Goal: Check status: Check status

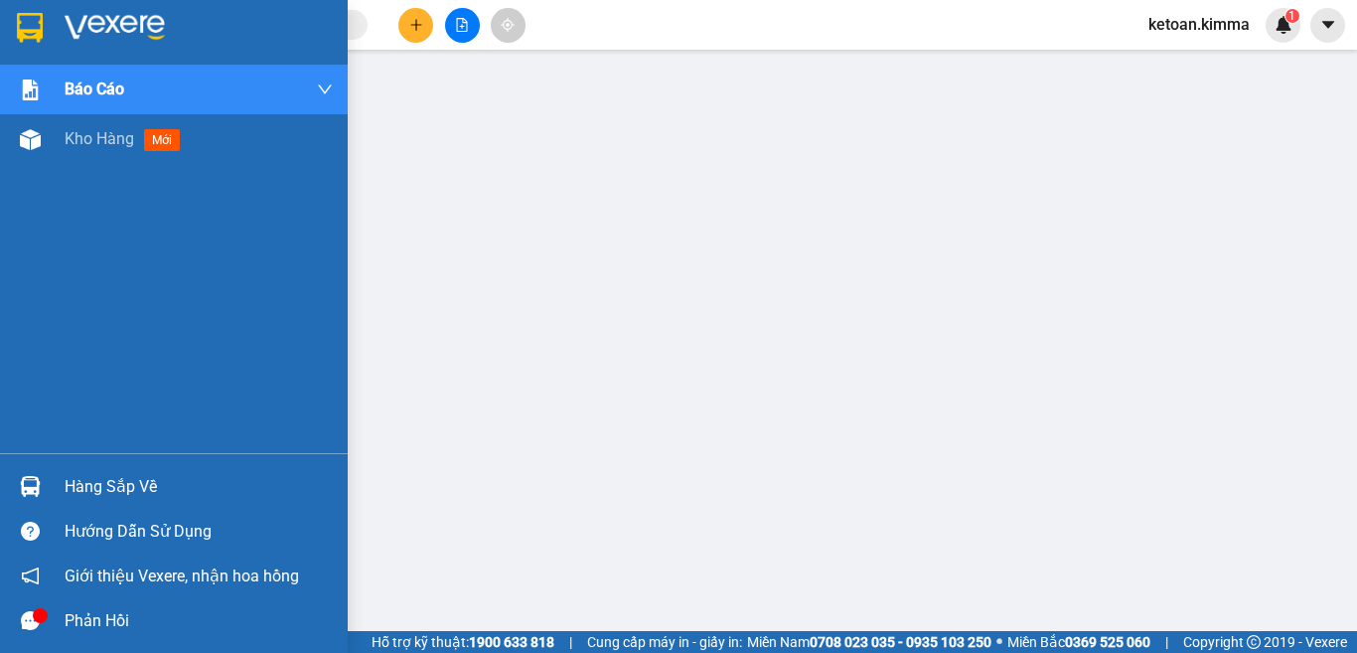
drag, startPoint x: 93, startPoint y: 142, endPoint x: 45, endPoint y: 195, distance: 71.7
click at [93, 142] on span "Kho hàng" at bounding box center [100, 138] width 70 height 19
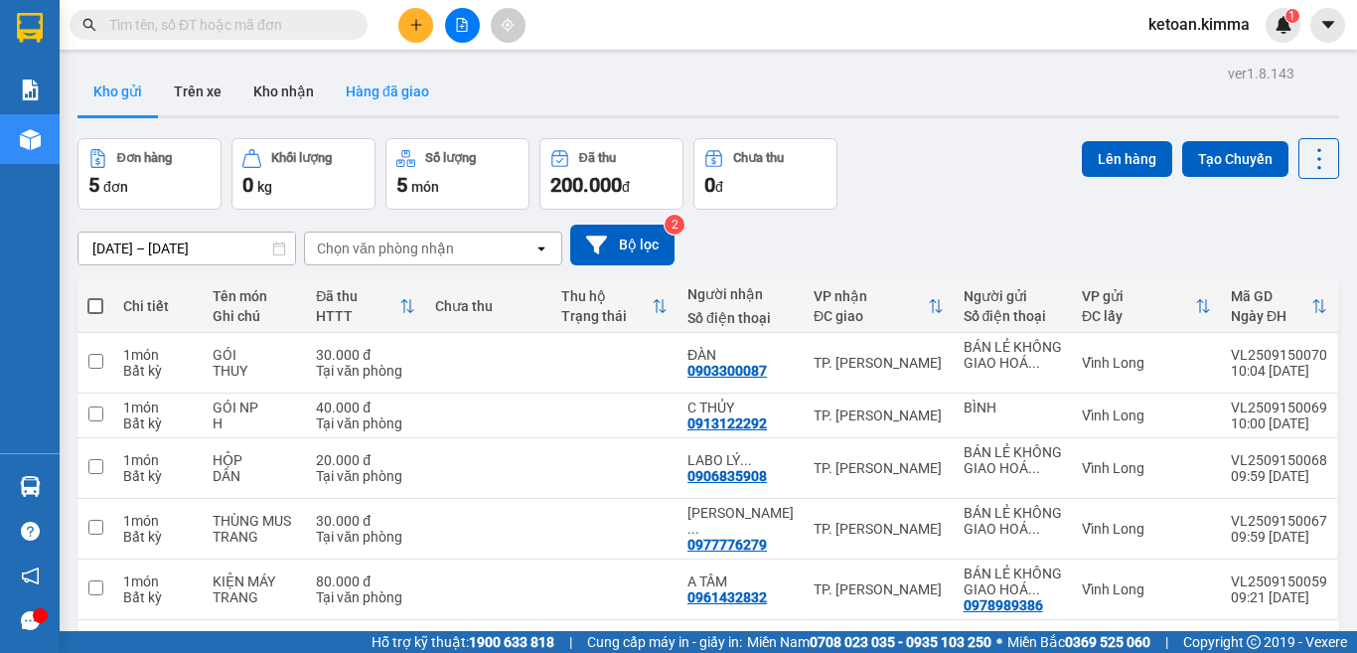
click at [382, 98] on button "Hàng đã giao" at bounding box center [387, 92] width 115 height 48
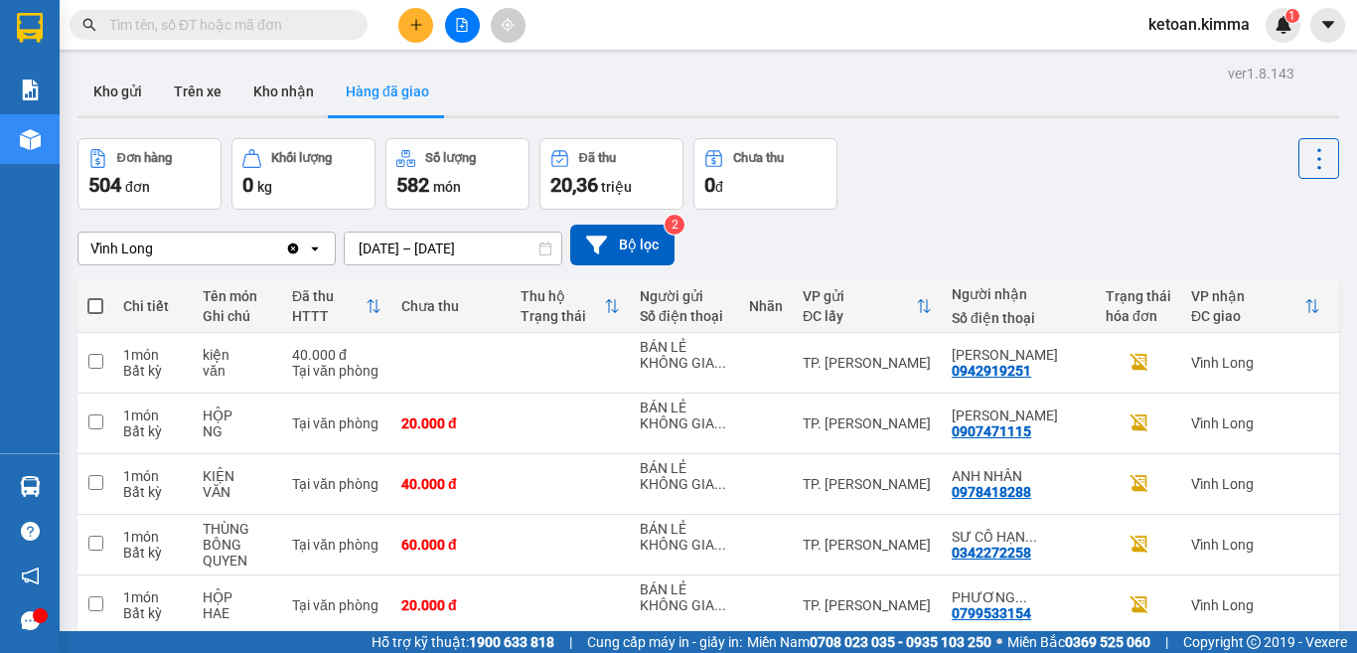
click at [543, 246] on icon at bounding box center [545, 248] width 12 height 14
click at [506, 243] on input "[DATE] – [DATE]" at bounding box center [453, 248] width 217 height 32
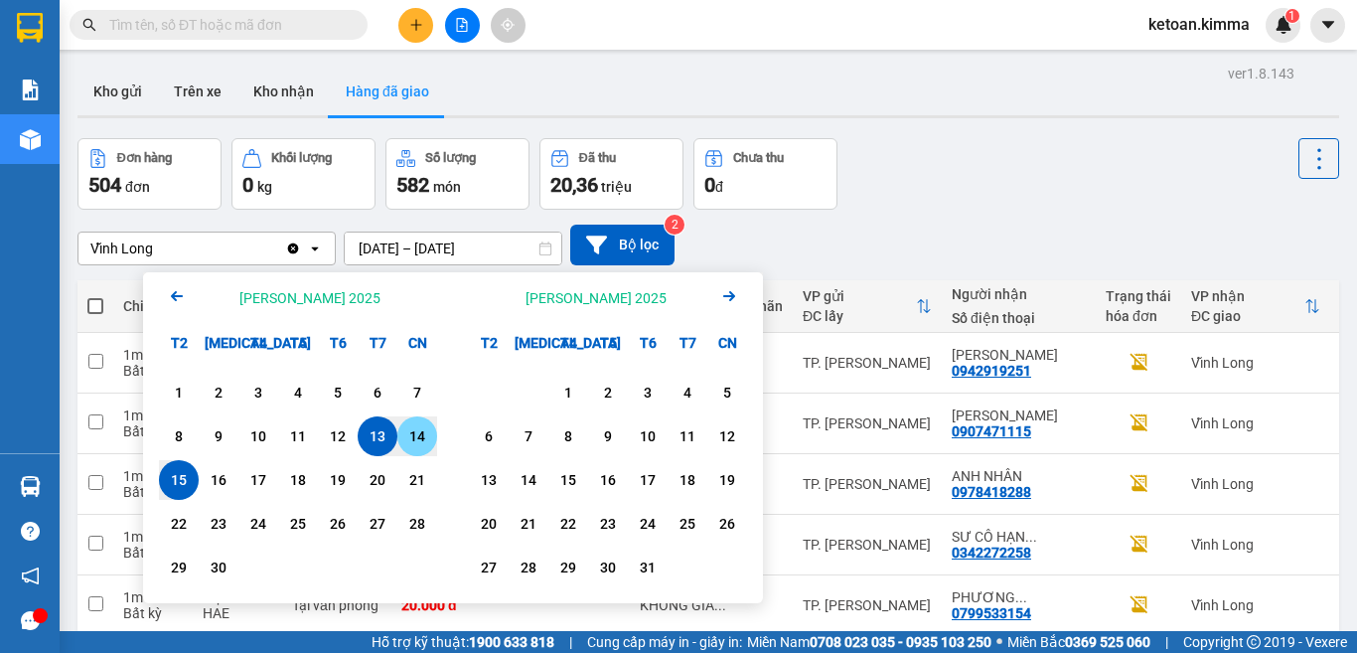
click at [416, 438] on div "14" at bounding box center [417, 436] width 28 height 24
click at [513, 254] on input "14/09/2025 – / /" at bounding box center [453, 248] width 217 height 32
click at [410, 425] on div "14" at bounding box center [417, 436] width 28 height 24
type input "14/09/2025 – 14/09/2025"
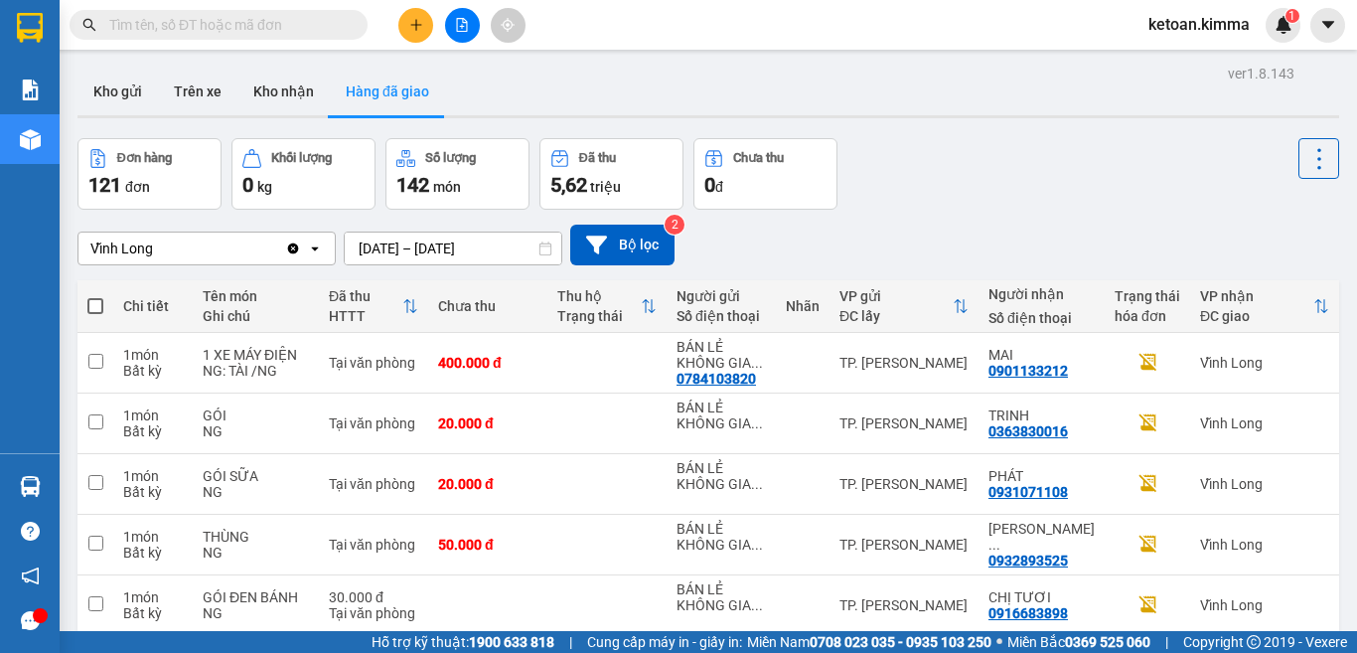
drag, startPoint x: 196, startPoint y: 249, endPoint x: 186, endPoint y: 258, distance: 13.4
click at [196, 249] on div "Vĩnh Long" at bounding box center [181, 248] width 207 height 32
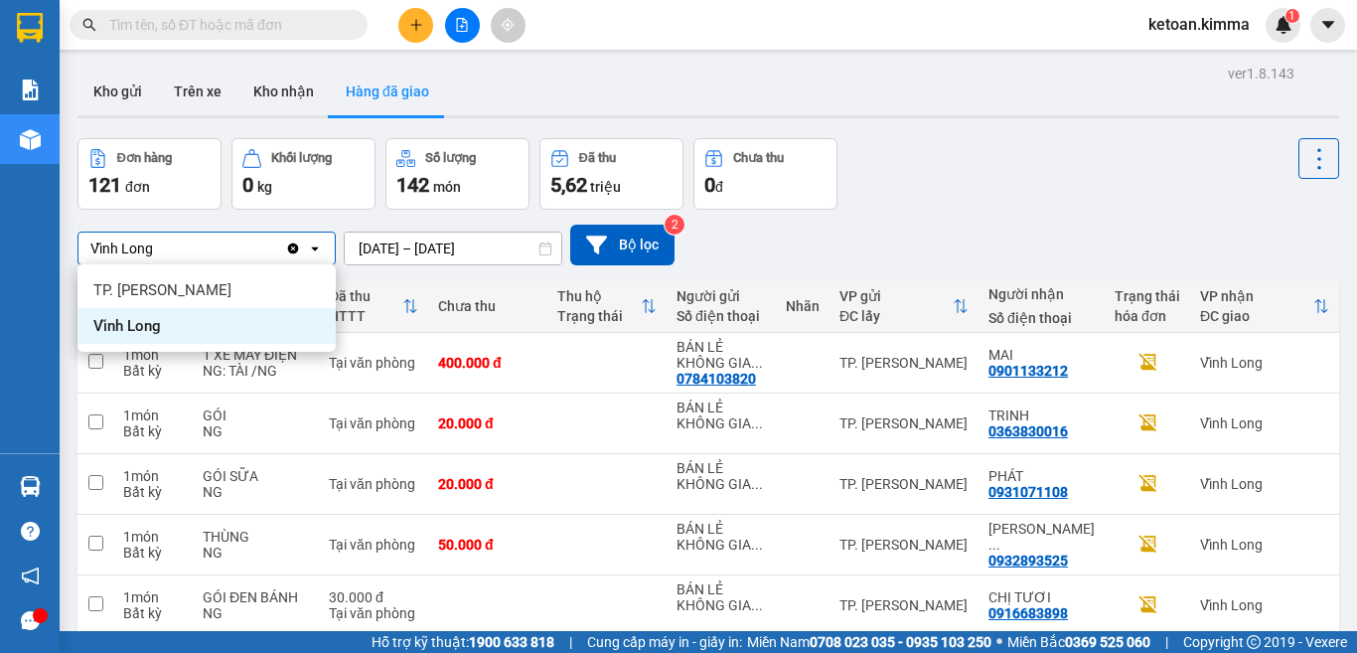
click at [135, 319] on span "Vĩnh Long" at bounding box center [127, 326] width 68 height 20
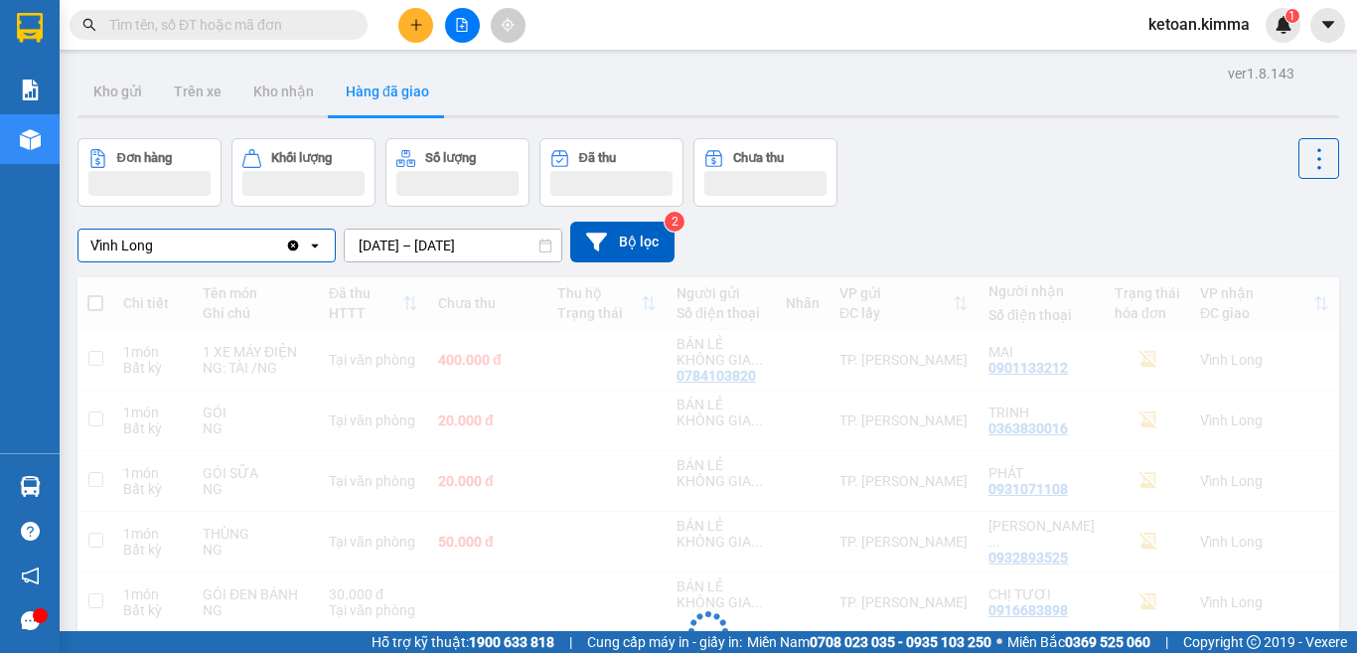
click at [946, 172] on div "Đơn hàng Khối lượng Số lượng Đã thu Chưa thu" at bounding box center [708, 172] width 1262 height 69
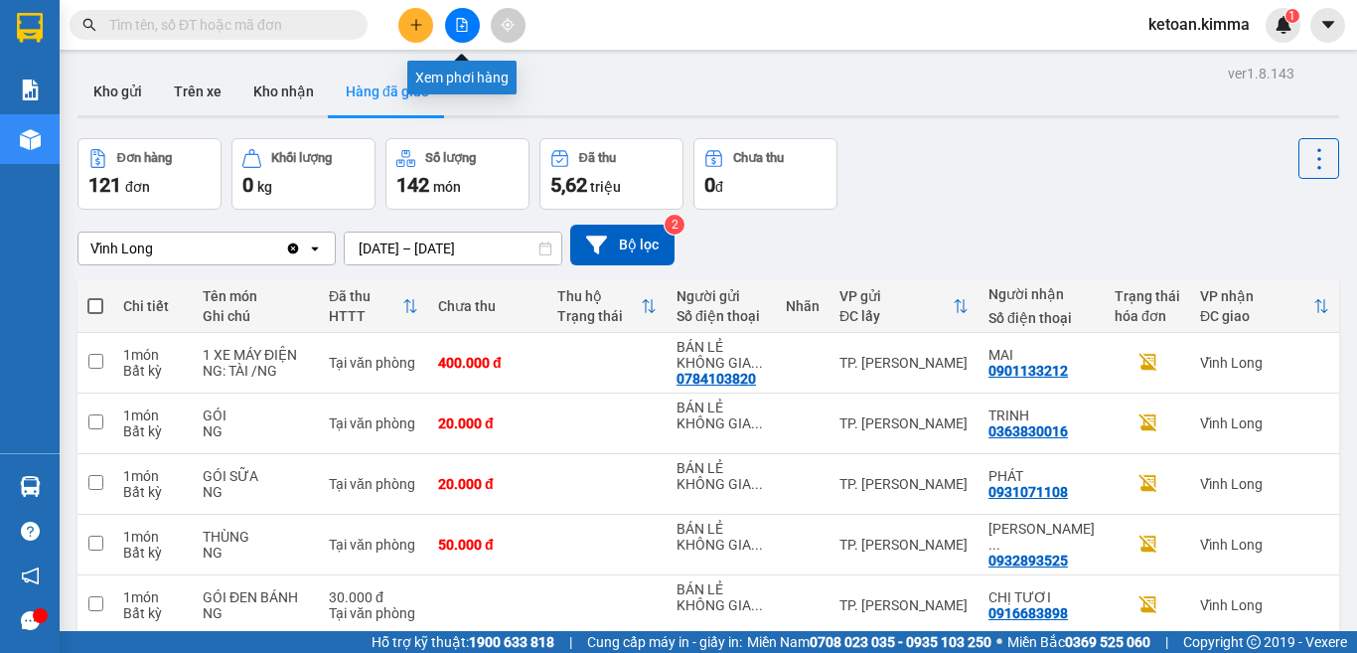
click at [453, 23] on button at bounding box center [462, 25] width 35 height 35
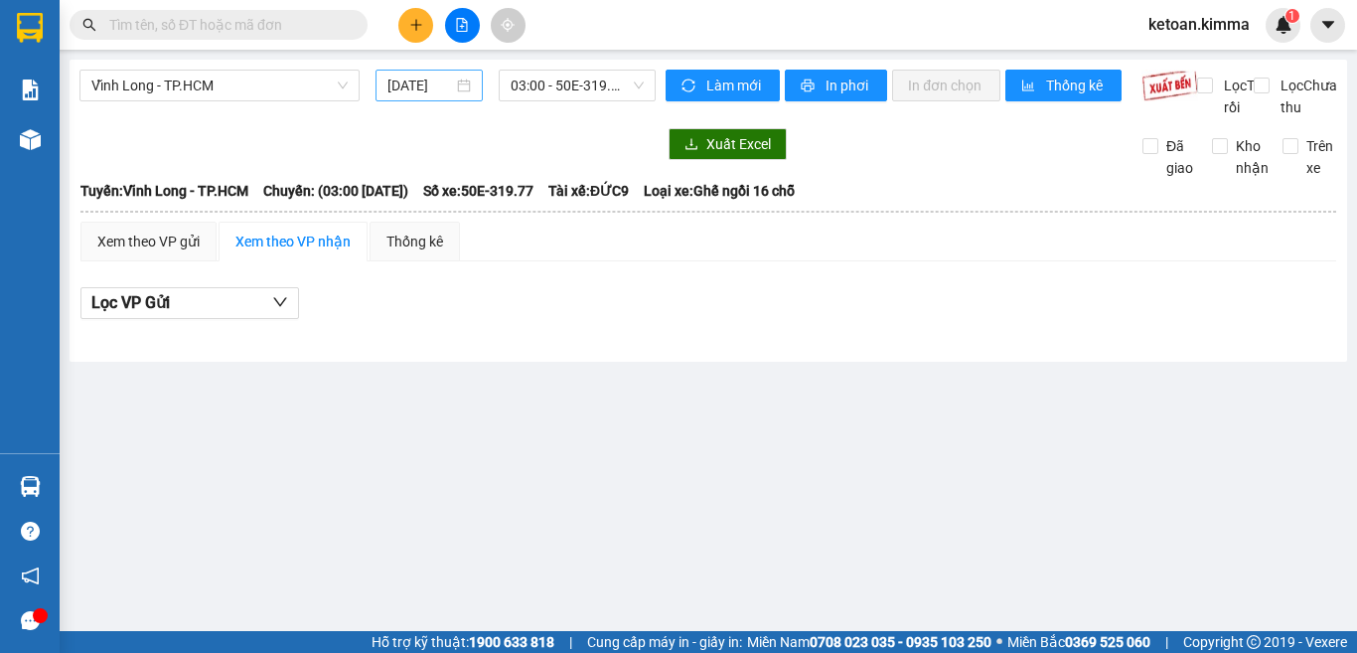
click at [473, 86] on div "15/09/2025" at bounding box center [429, 86] width 107 height 32
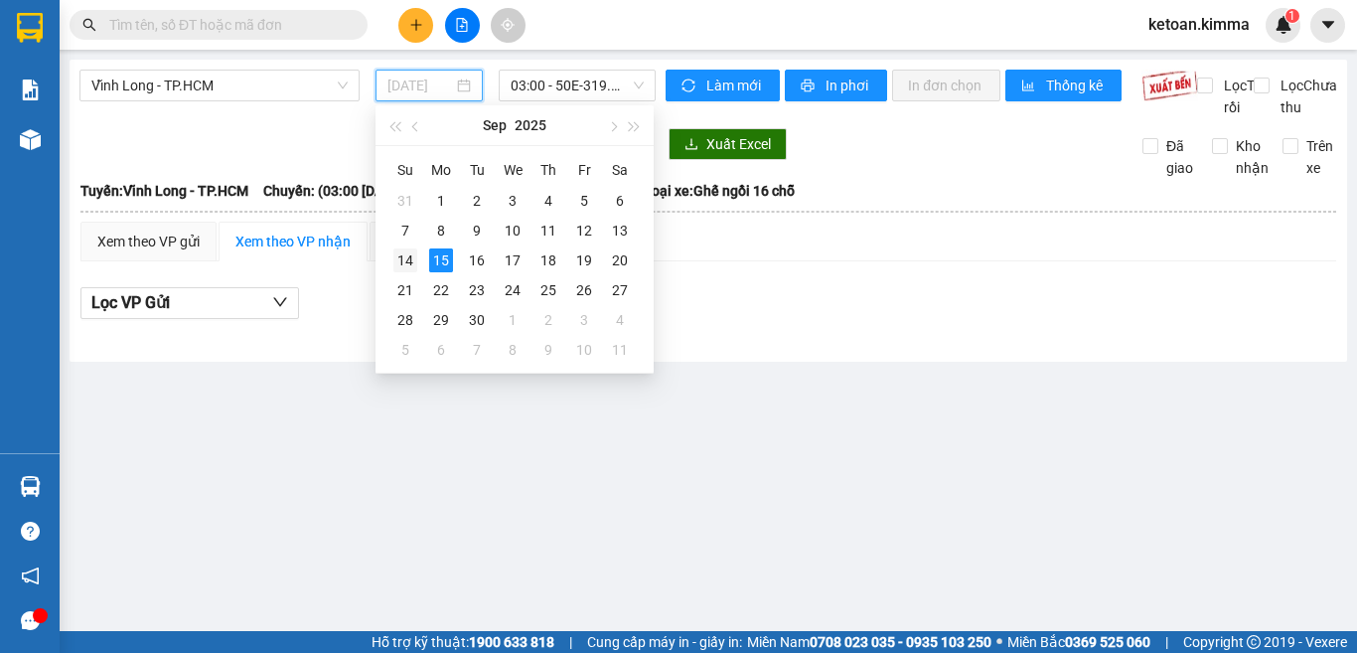
click at [405, 260] on div "14" at bounding box center [405, 260] width 24 height 24
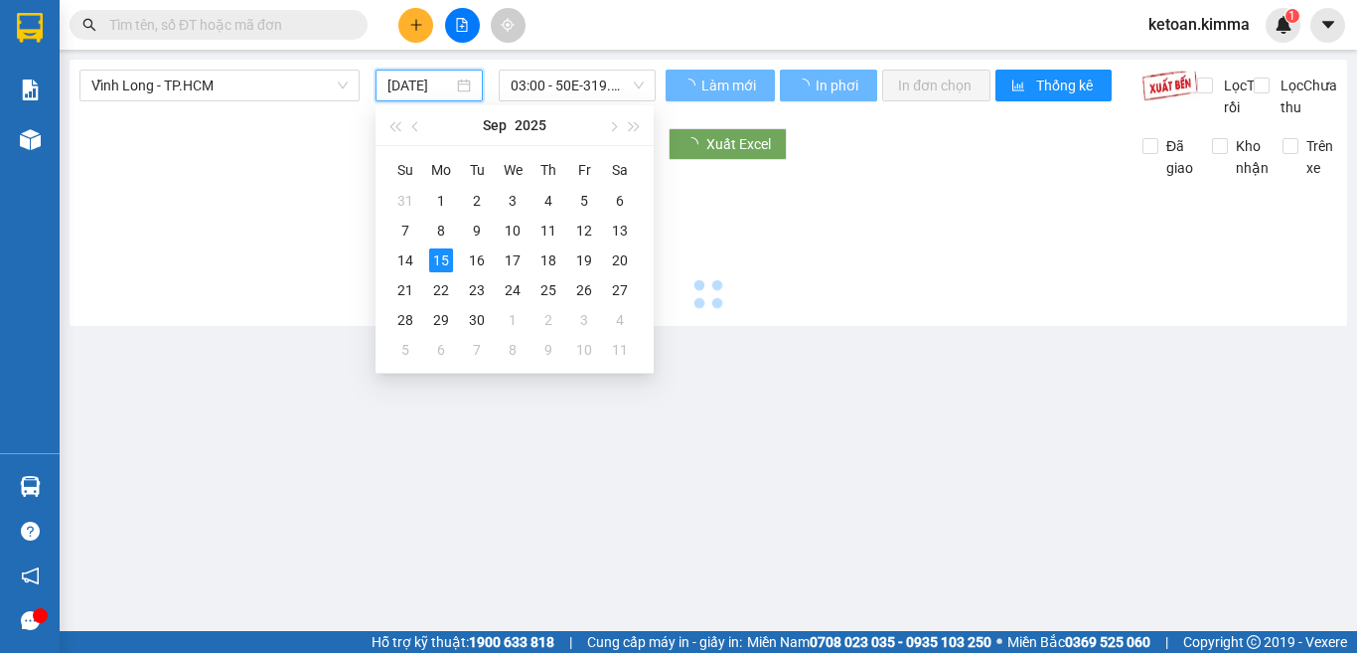
type input "14/09/2025"
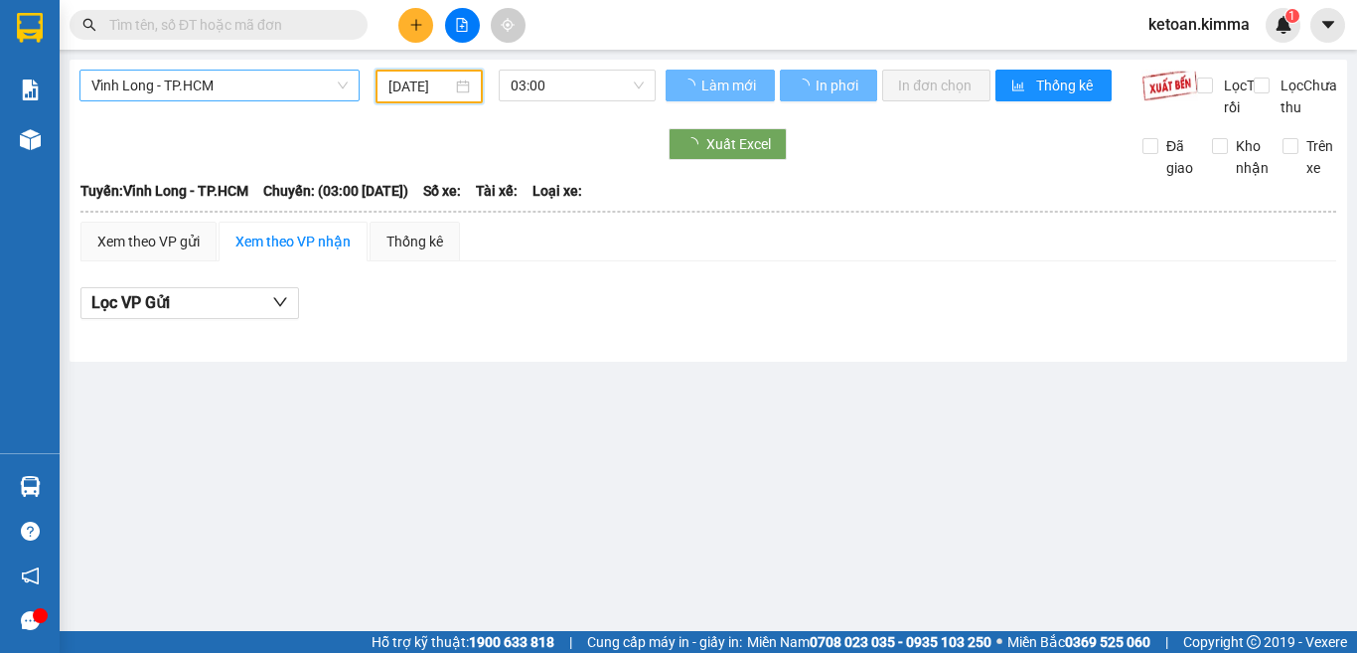
click at [265, 75] on span "Vĩnh Long - TP.HCM" at bounding box center [219, 86] width 256 height 30
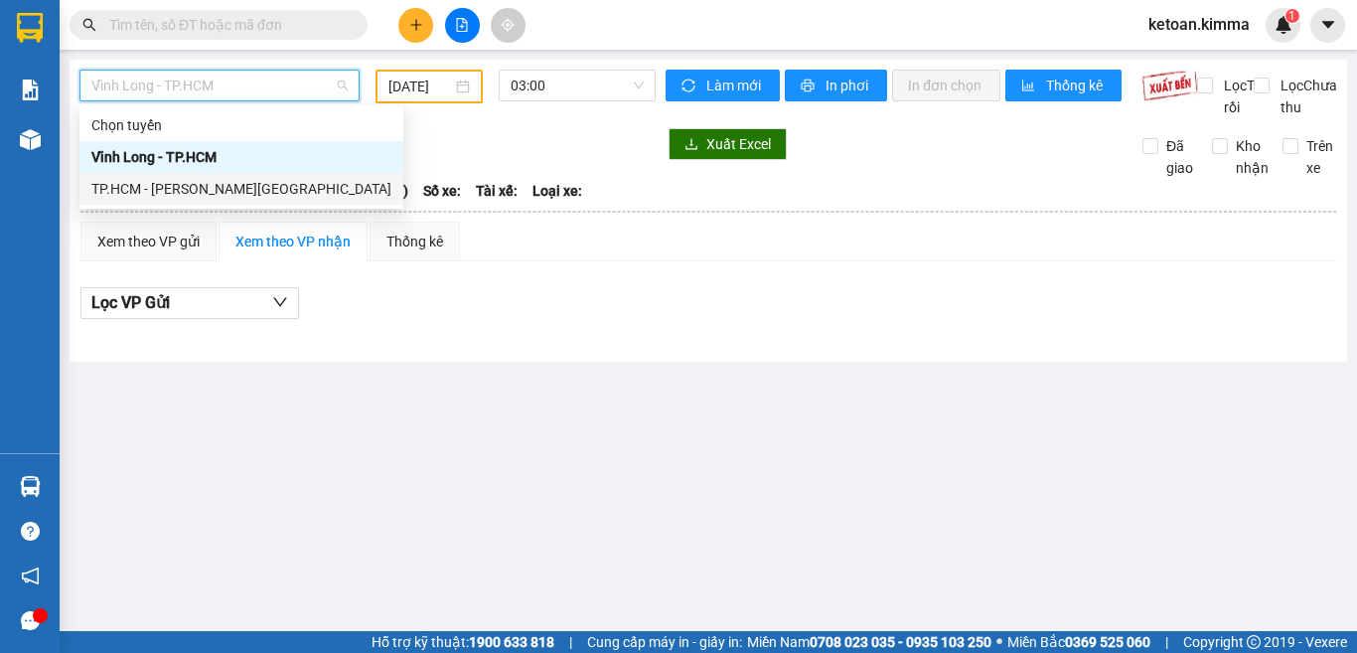
click at [98, 184] on div "TP.HCM - Vĩnh Long" at bounding box center [241, 189] width 300 height 22
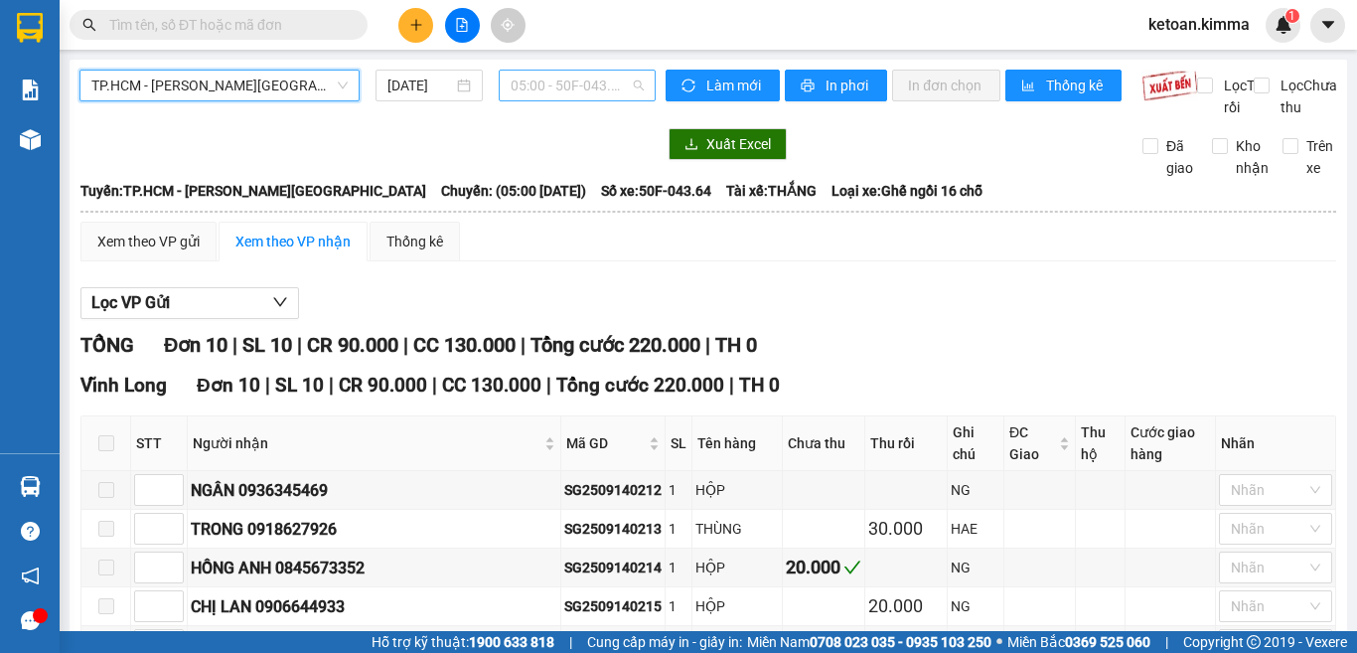
click at [615, 70] on div "05:00 - 50F-043.64" at bounding box center [577, 86] width 157 height 32
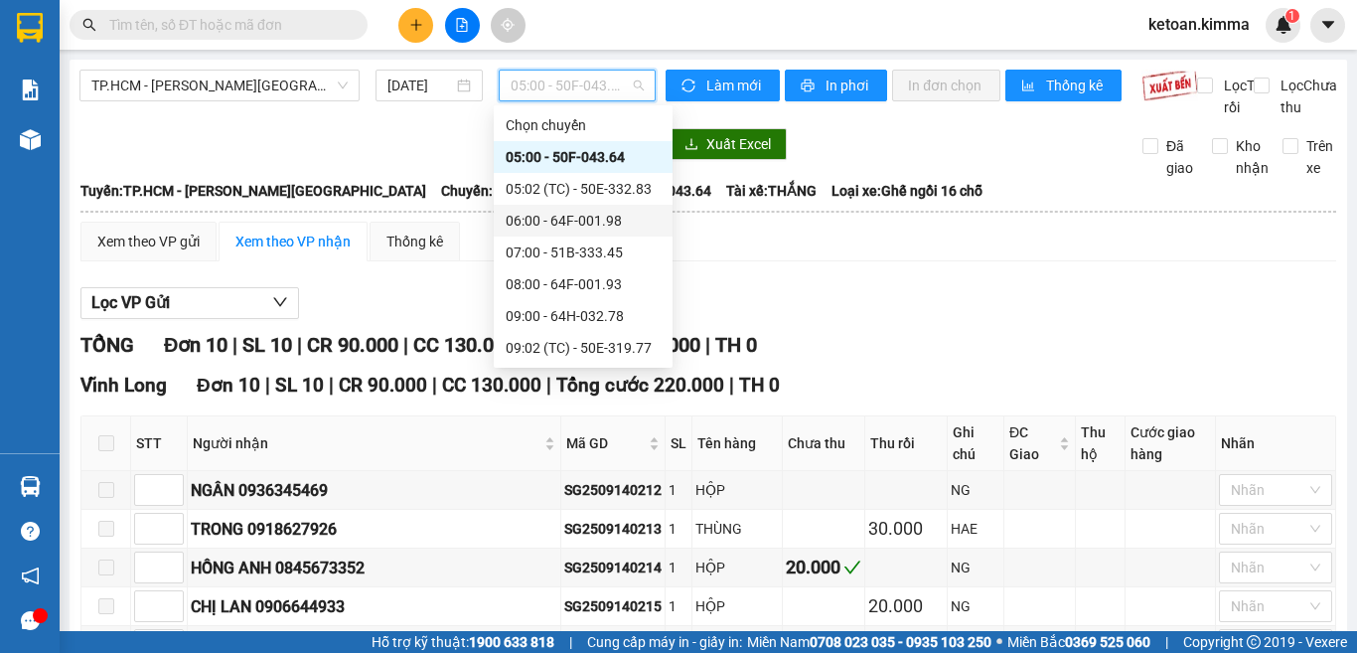
click at [609, 231] on div "06:00 - 64F-001.98" at bounding box center [583, 221] width 179 height 32
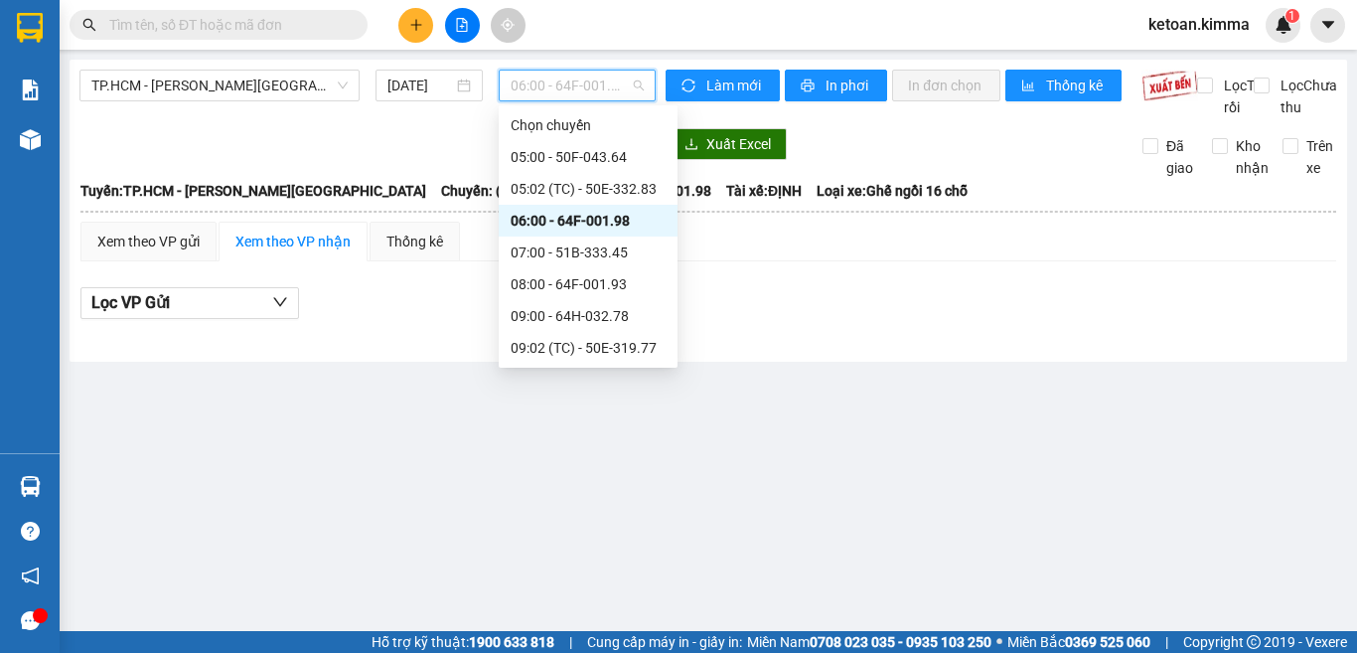
click at [648, 76] on div "06:00 - 64F-001.98" at bounding box center [577, 86] width 157 height 32
click at [608, 248] on div "07:00 - 51B-333.45" at bounding box center [588, 252] width 155 height 22
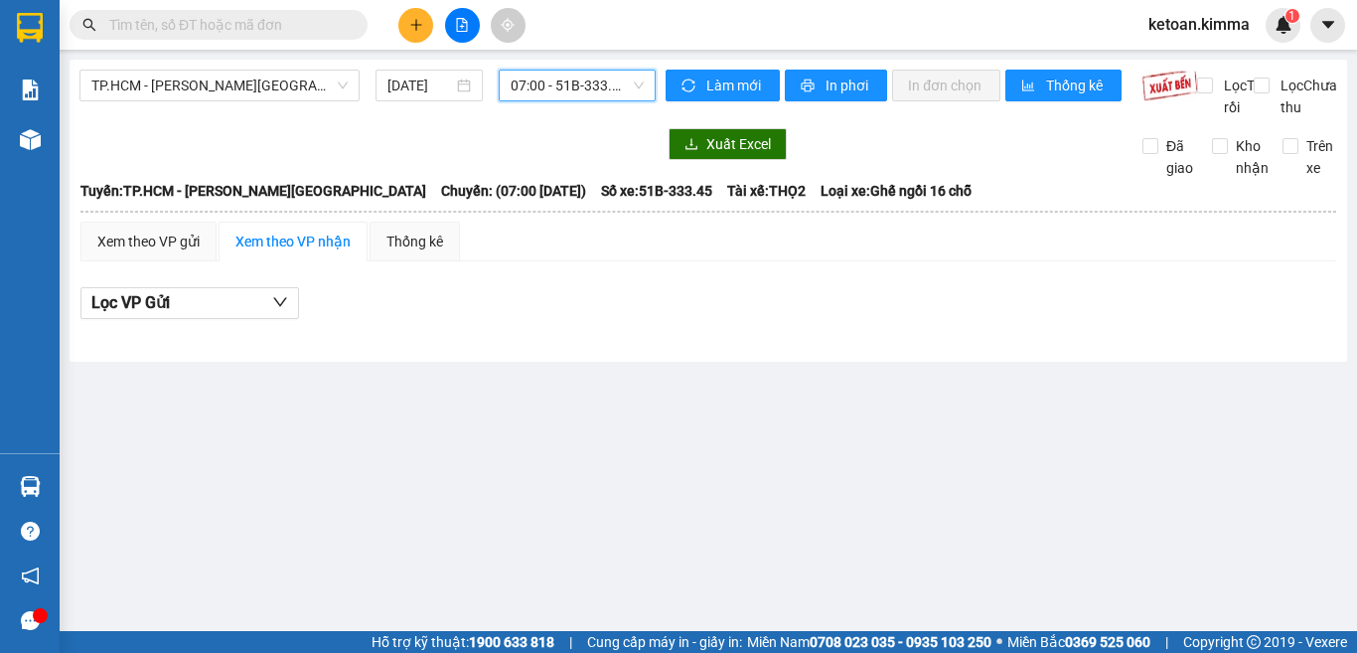
click at [641, 78] on span "07:00 - 51B-333.45" at bounding box center [577, 86] width 133 height 30
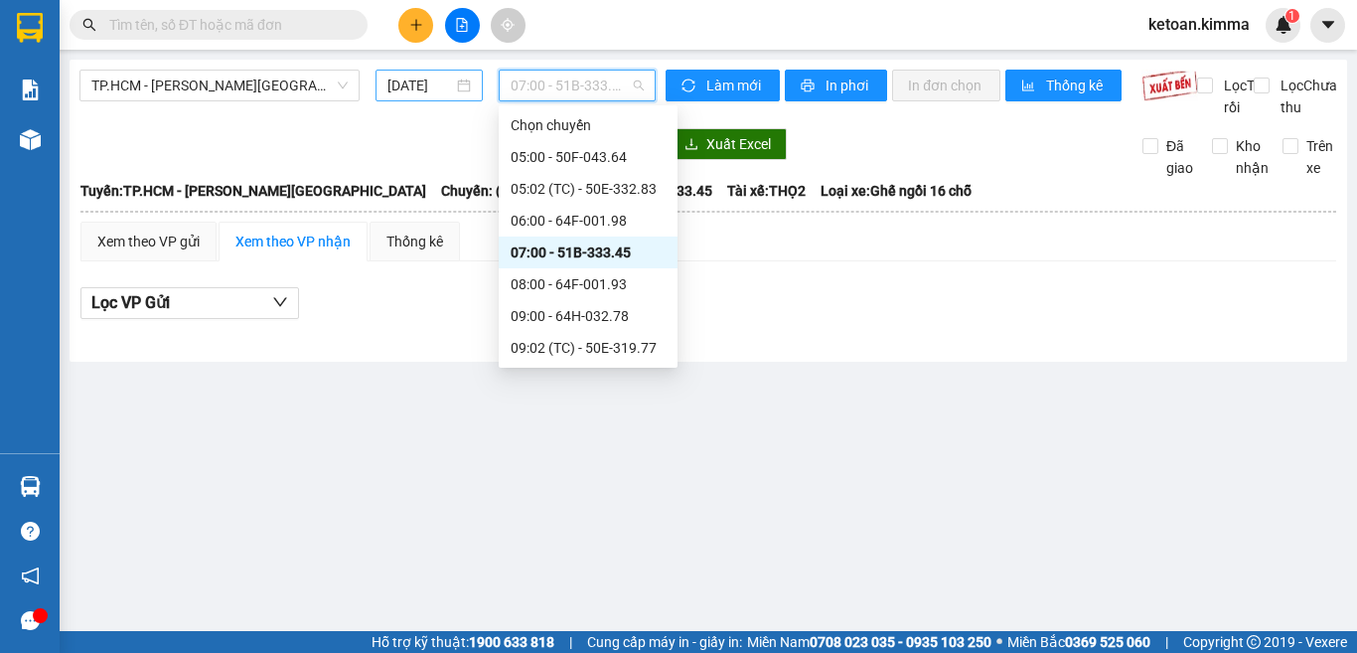
click at [416, 80] on input "15/09/2025" at bounding box center [420, 86] width 66 height 22
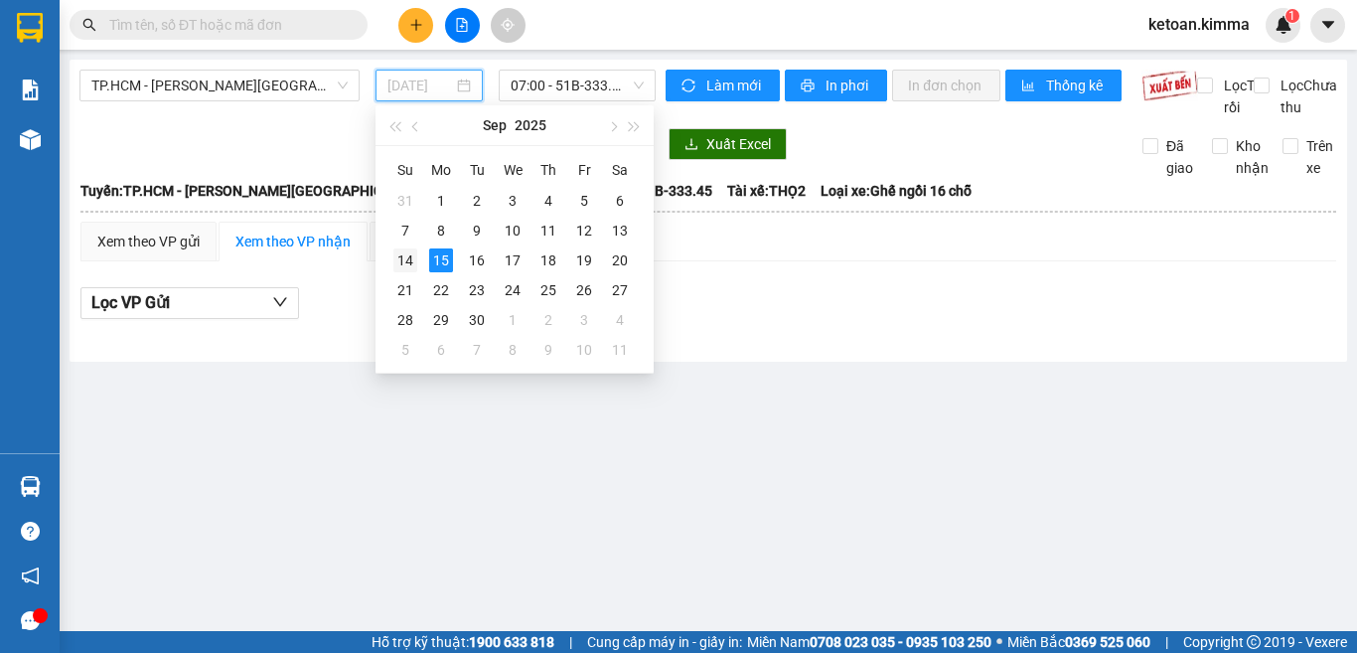
click at [406, 255] on div "14" at bounding box center [405, 260] width 24 height 24
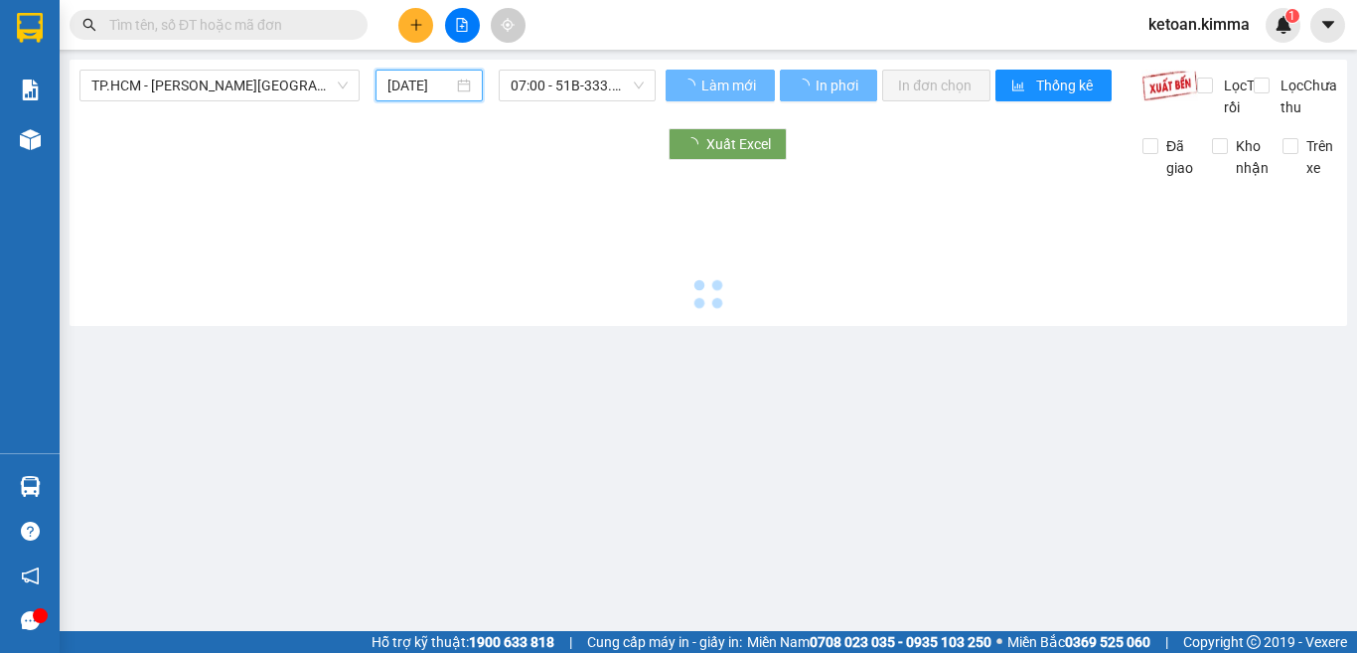
type input "14/09/2025"
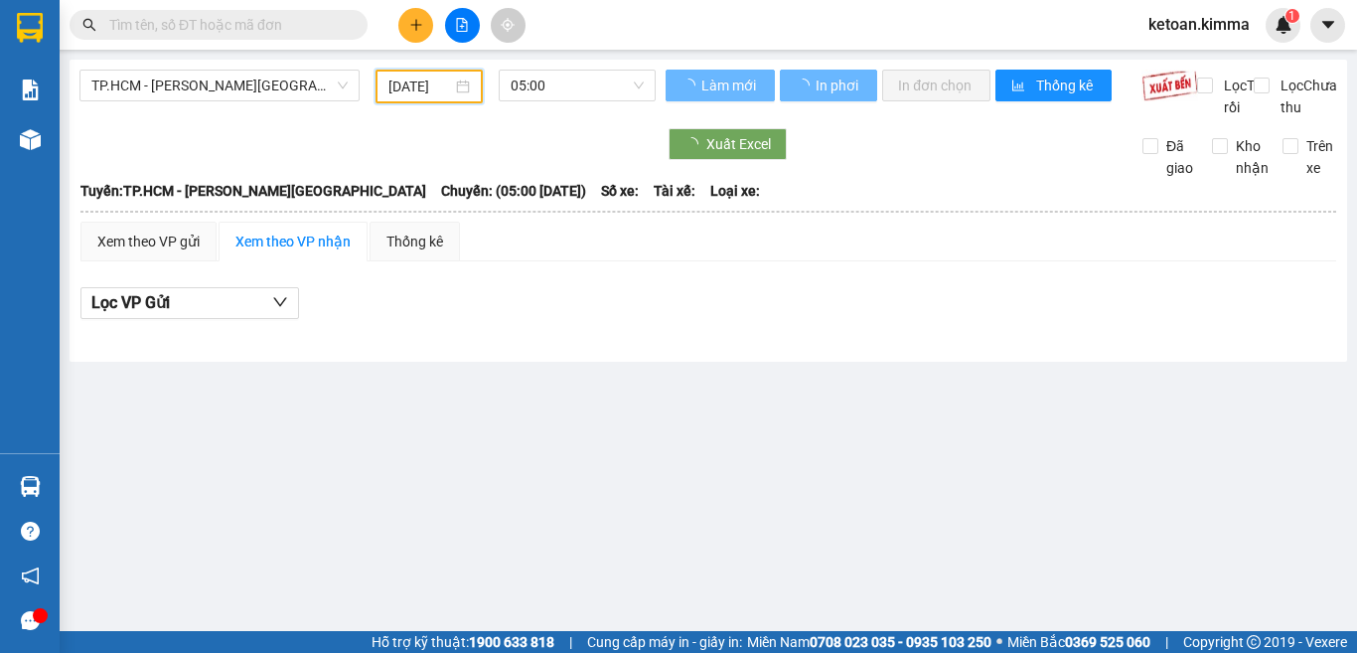
click at [315, 117] on div "TP.HCM - Vĩnh Long 14/09/2025 05:00" at bounding box center [367, 94] width 576 height 49
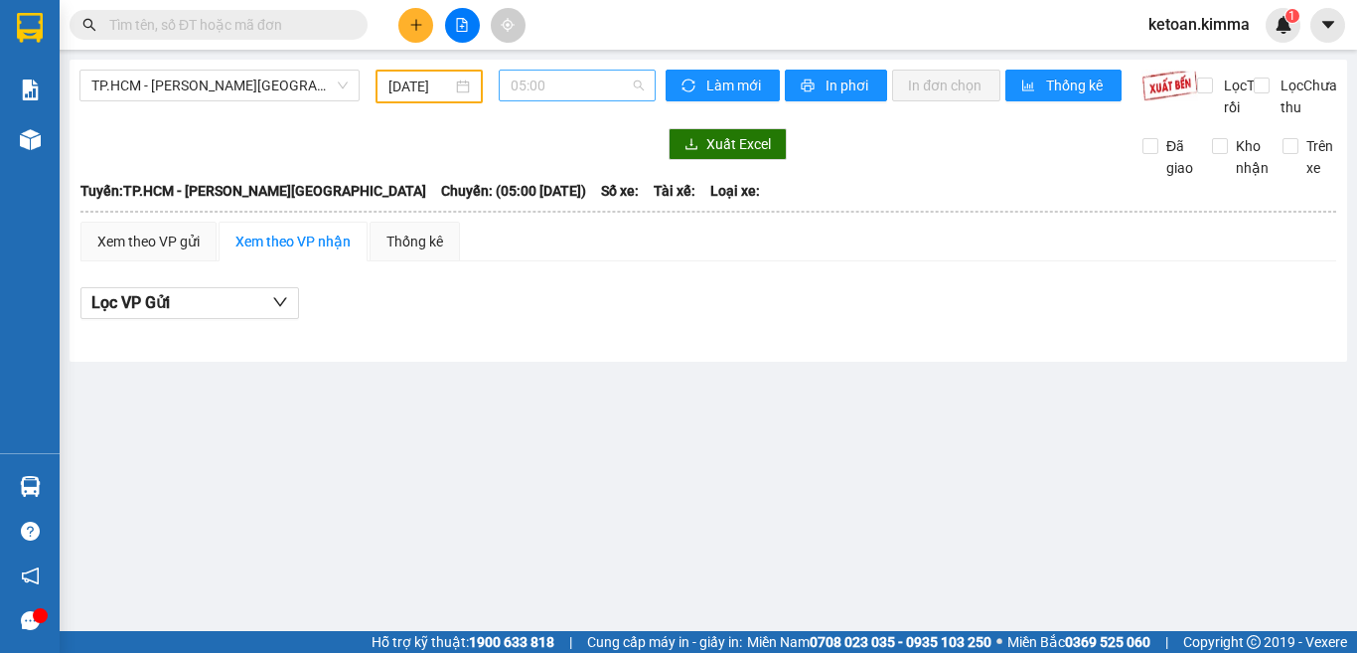
click at [636, 81] on span "05:00" at bounding box center [577, 86] width 133 height 30
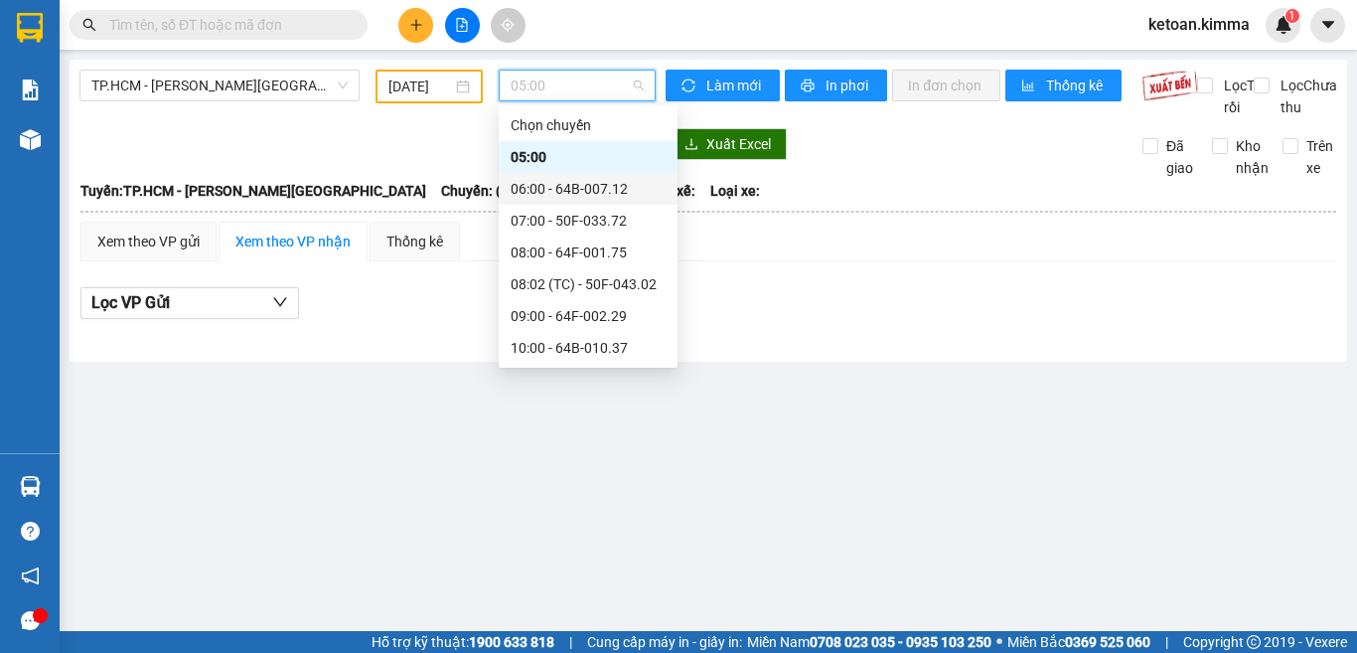
click at [557, 188] on div "06:00 - 64B-007.12" at bounding box center [588, 189] width 155 height 22
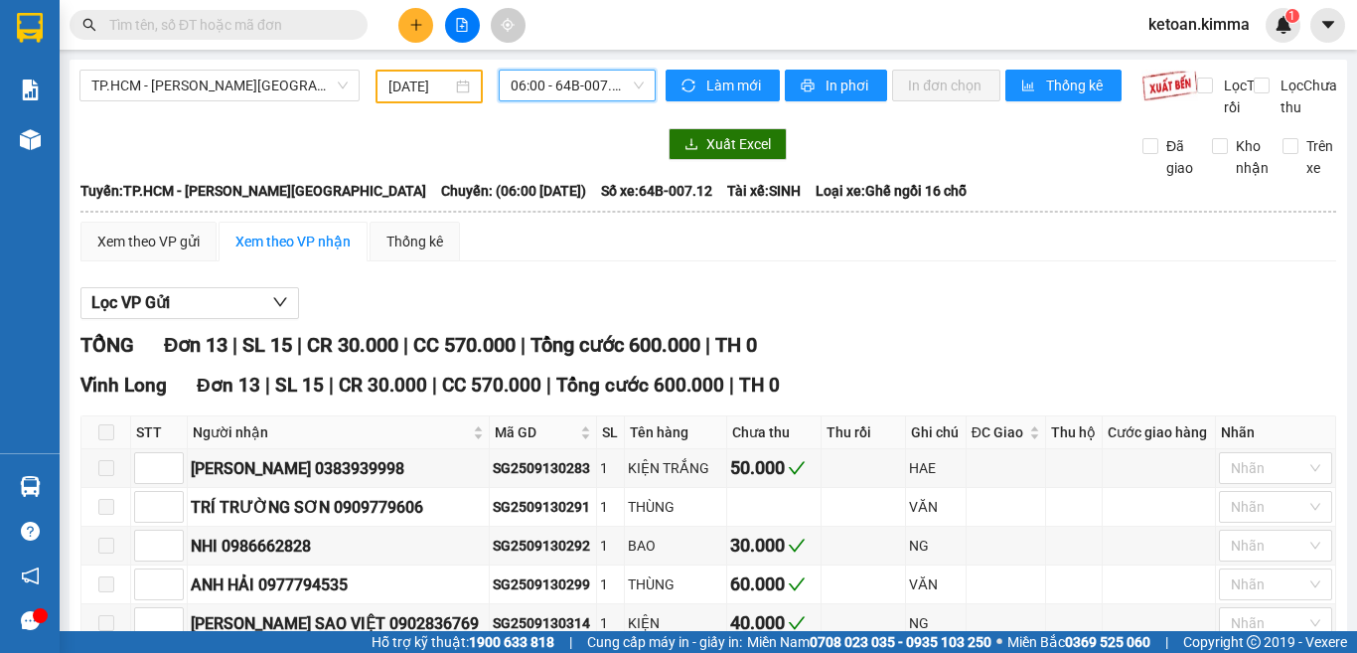
click at [635, 81] on span "06:00 - 64B-007.12" at bounding box center [577, 86] width 133 height 30
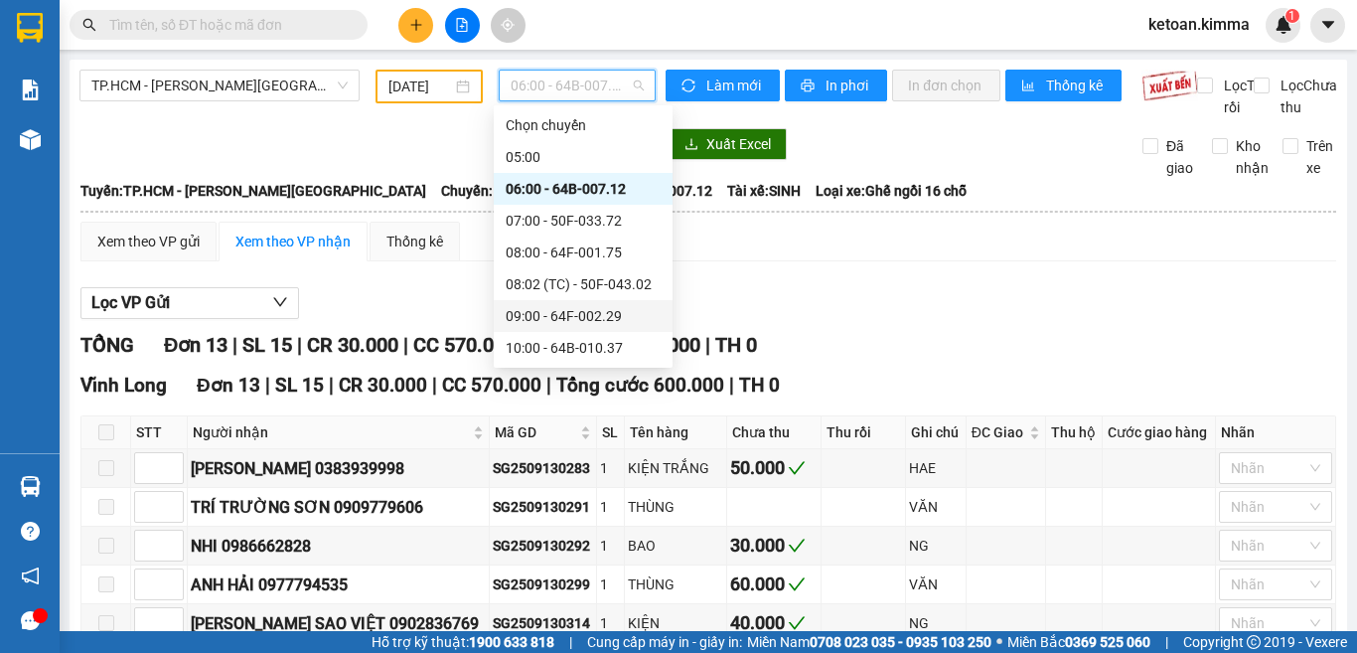
click at [600, 314] on div "09:00 - 64F-002.29" at bounding box center [583, 316] width 155 height 22
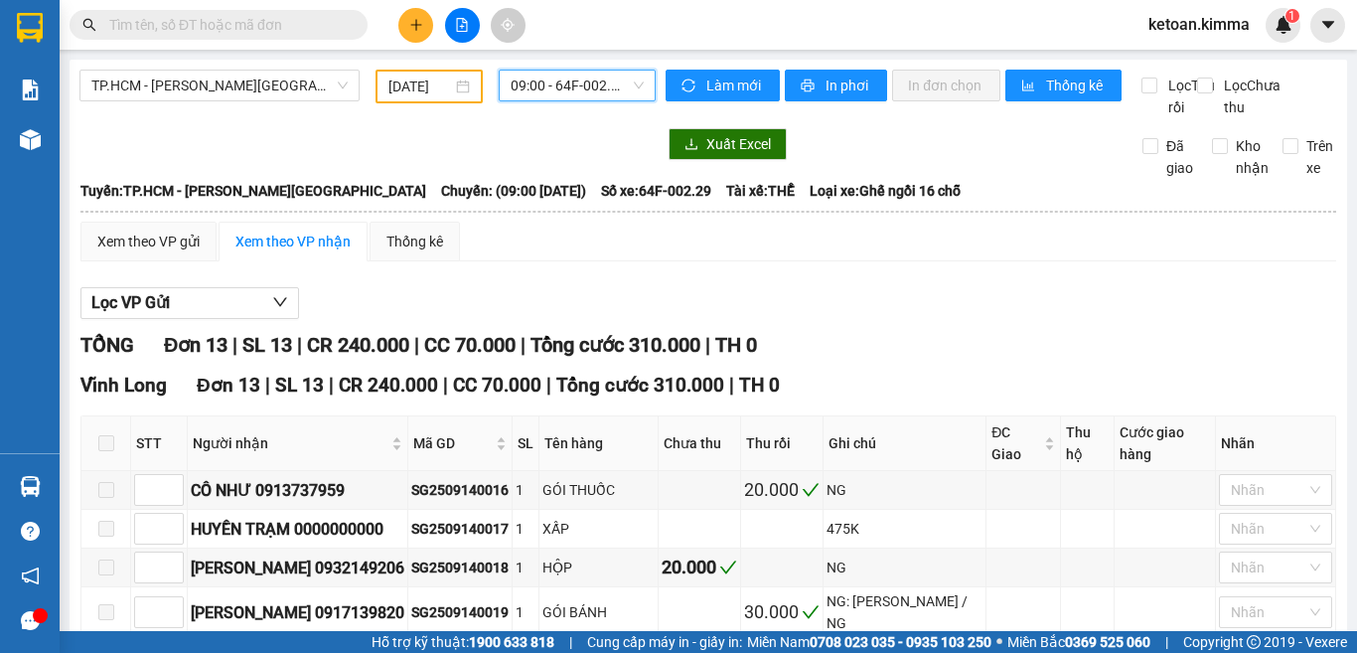
click at [629, 84] on span "09:00 - 64F-002.29" at bounding box center [577, 86] width 133 height 30
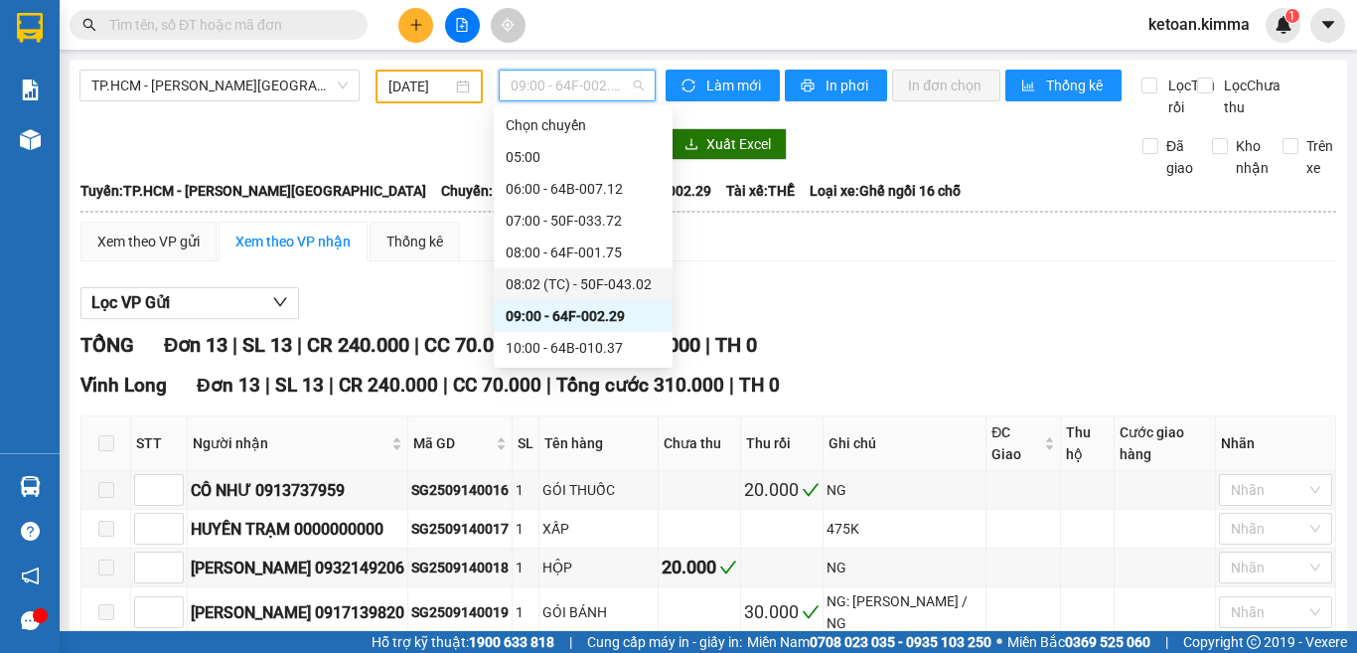
scroll to position [99, 0]
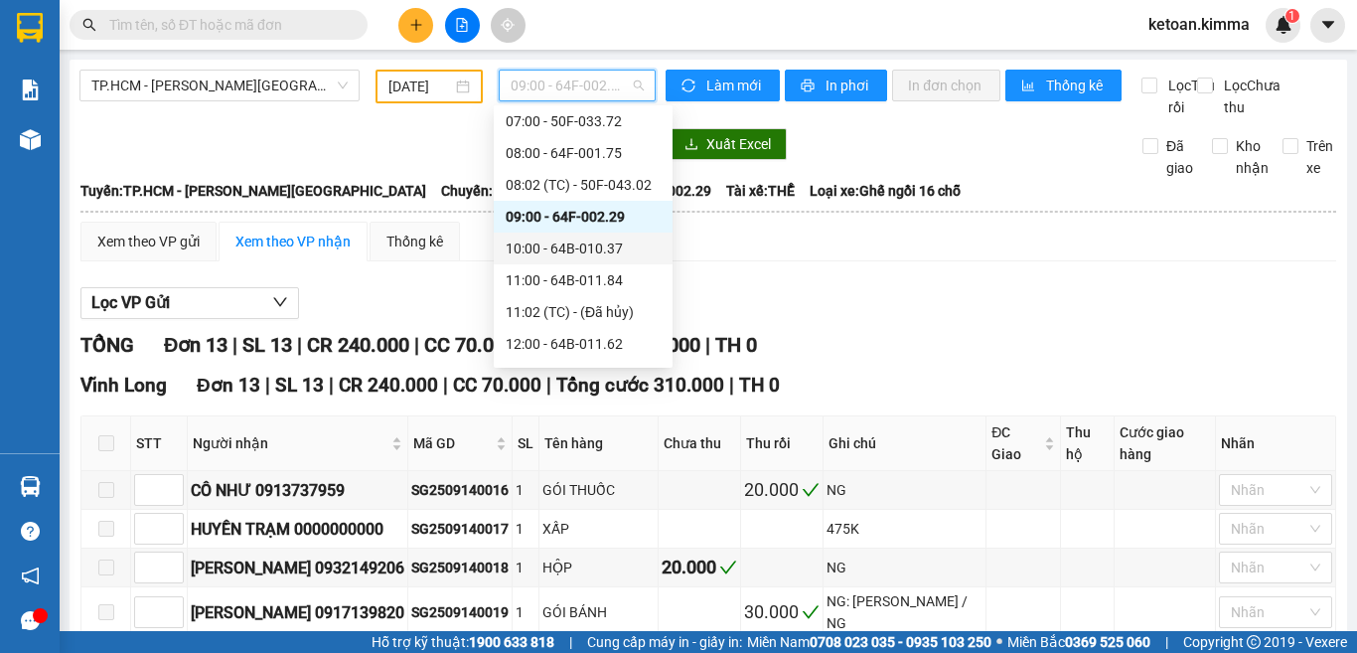
click at [584, 246] on div "10:00 - 64B-010.37" at bounding box center [583, 248] width 155 height 22
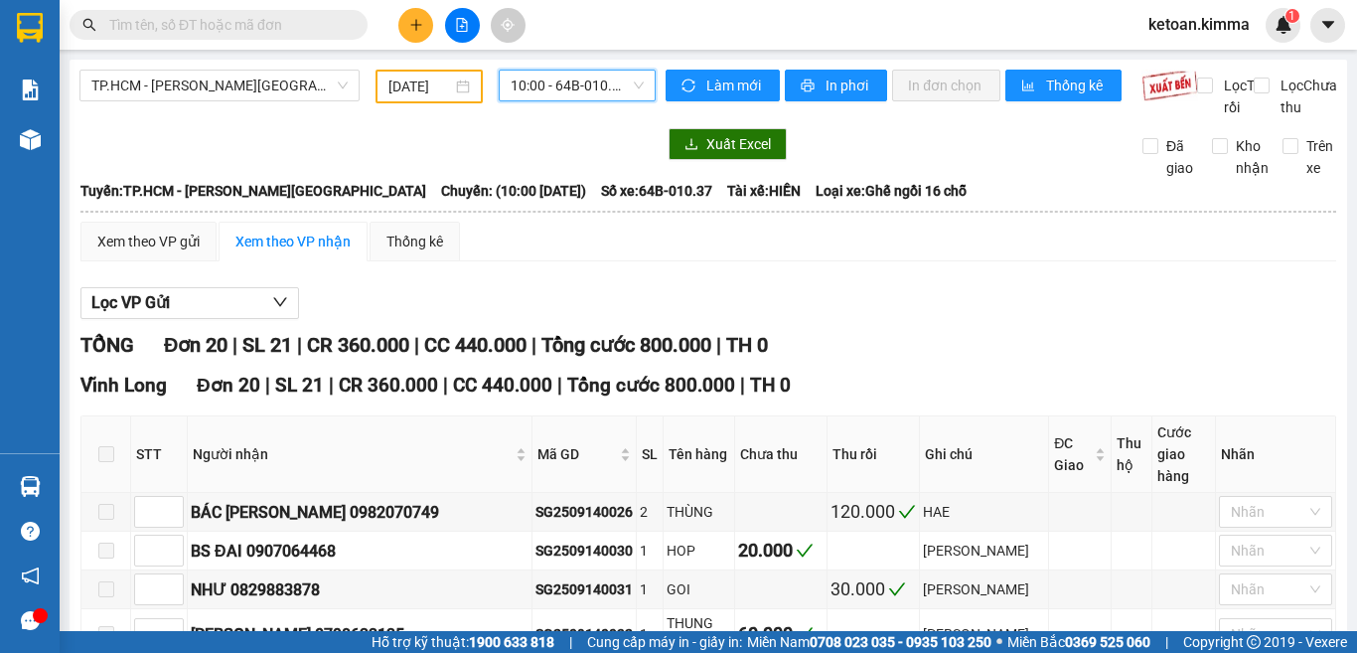
click at [634, 85] on span "10:00 - 64B-010.37" at bounding box center [577, 86] width 133 height 30
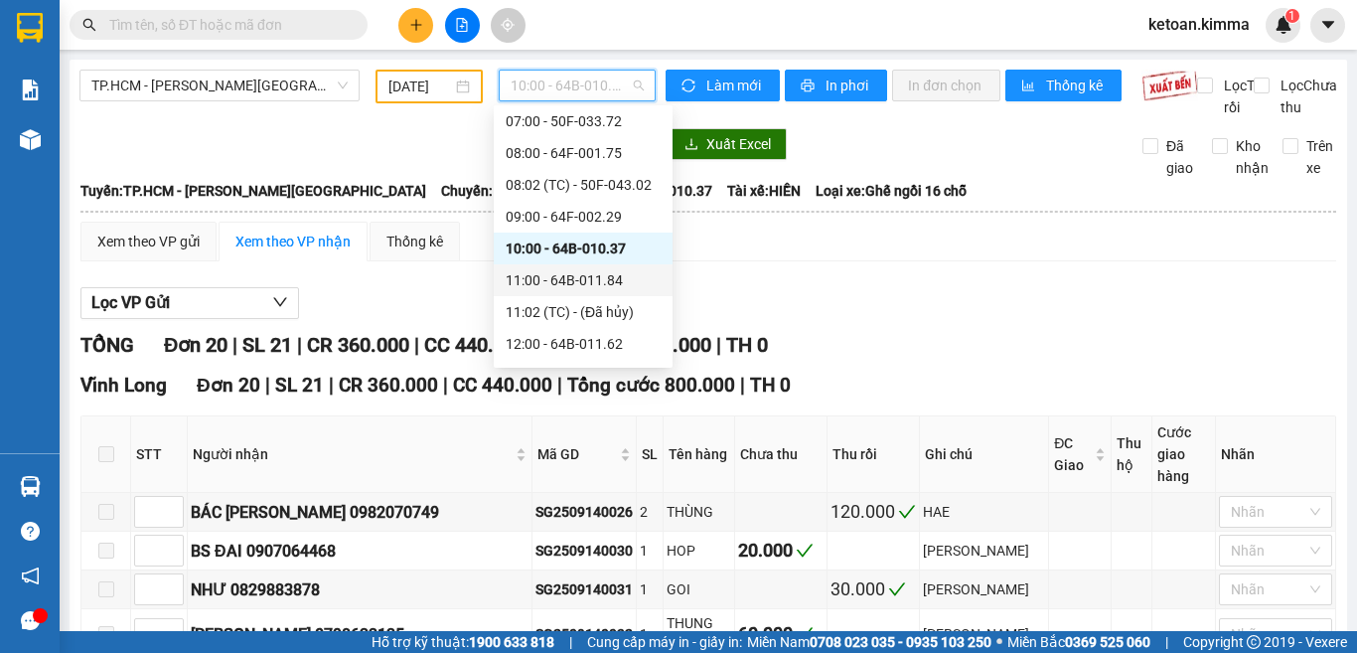
click at [604, 280] on div "11:00 - 64B-011.84" at bounding box center [583, 280] width 155 height 22
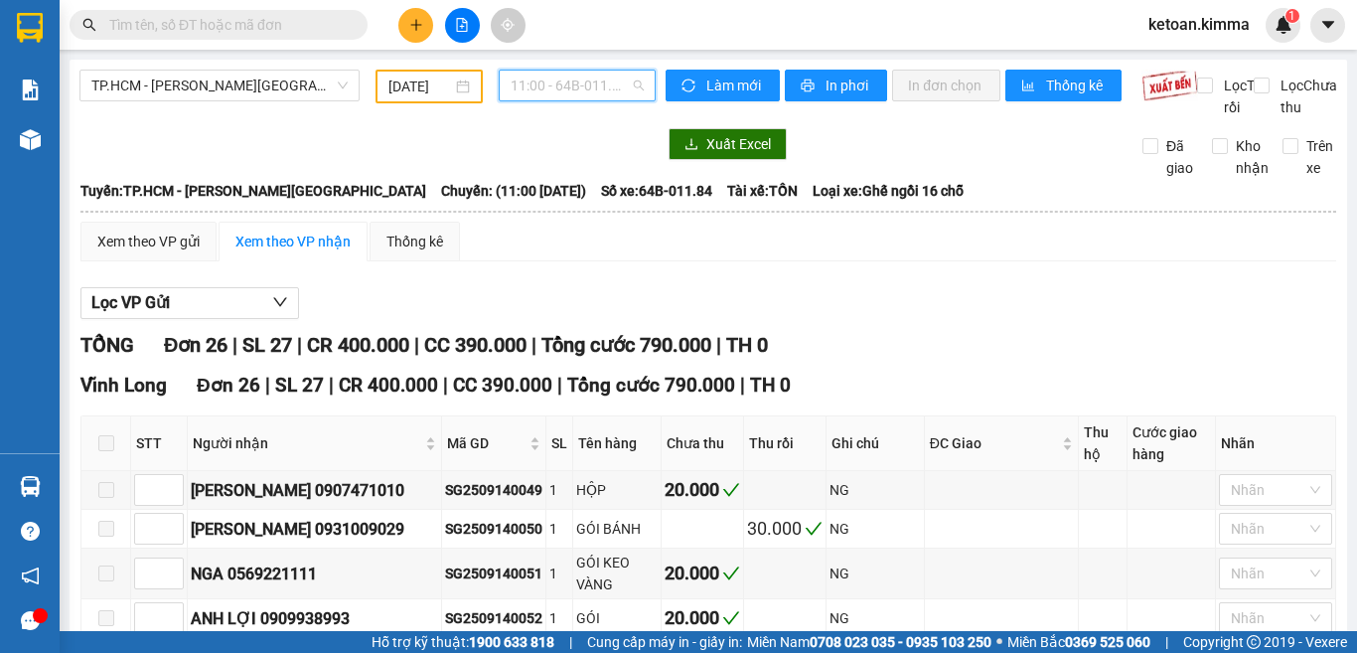
click at [630, 88] on span "11:00 - 64B-011.84" at bounding box center [577, 86] width 133 height 30
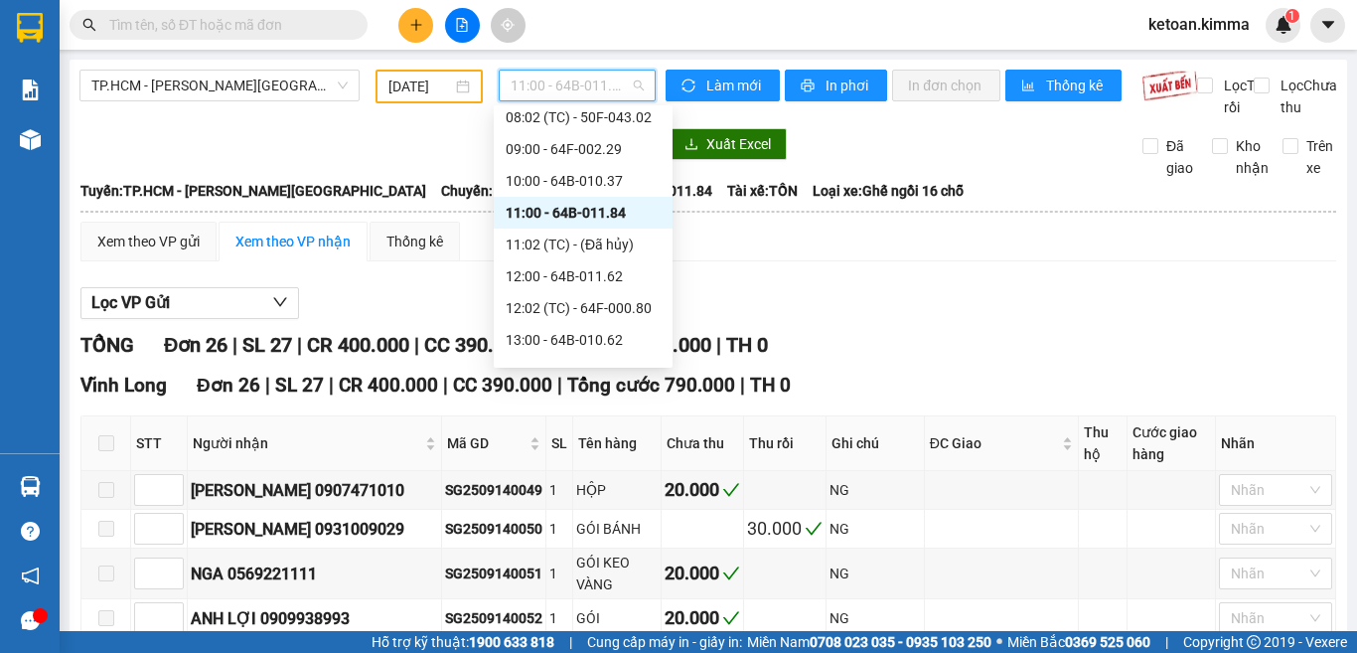
scroll to position [199, 0]
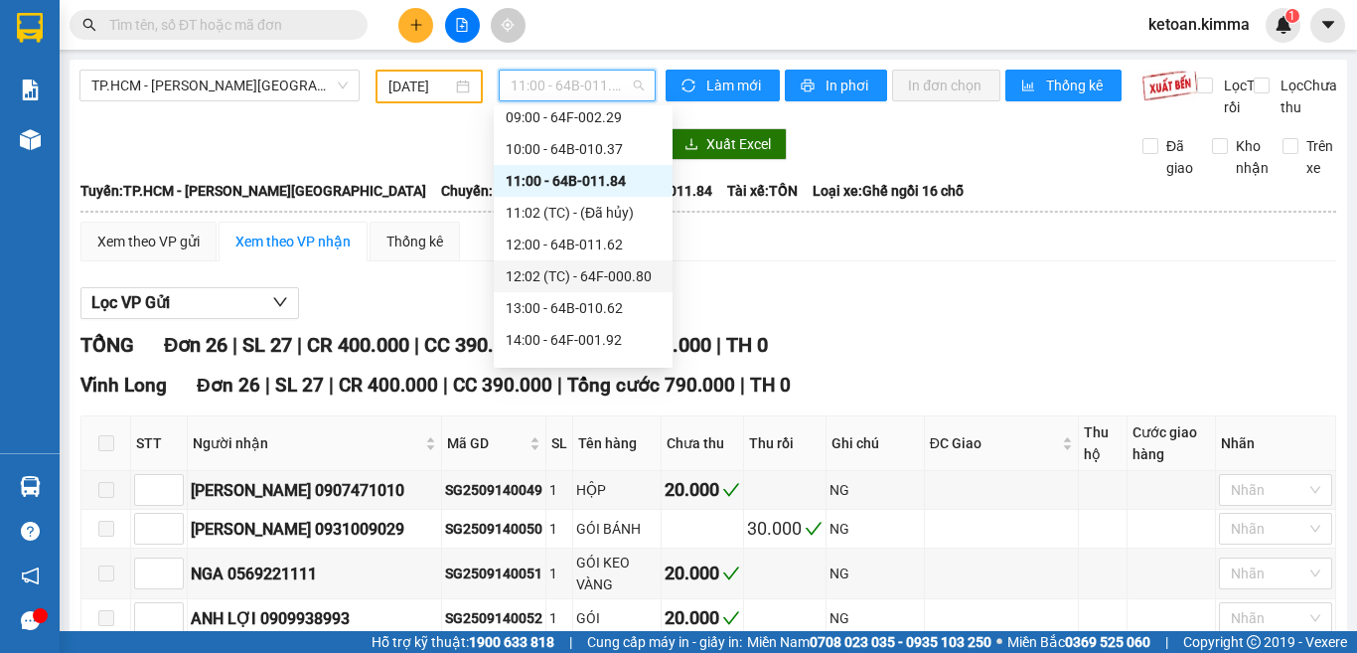
click at [614, 274] on div "12:02 (TC) - 64F-000.80" at bounding box center [583, 276] width 155 height 22
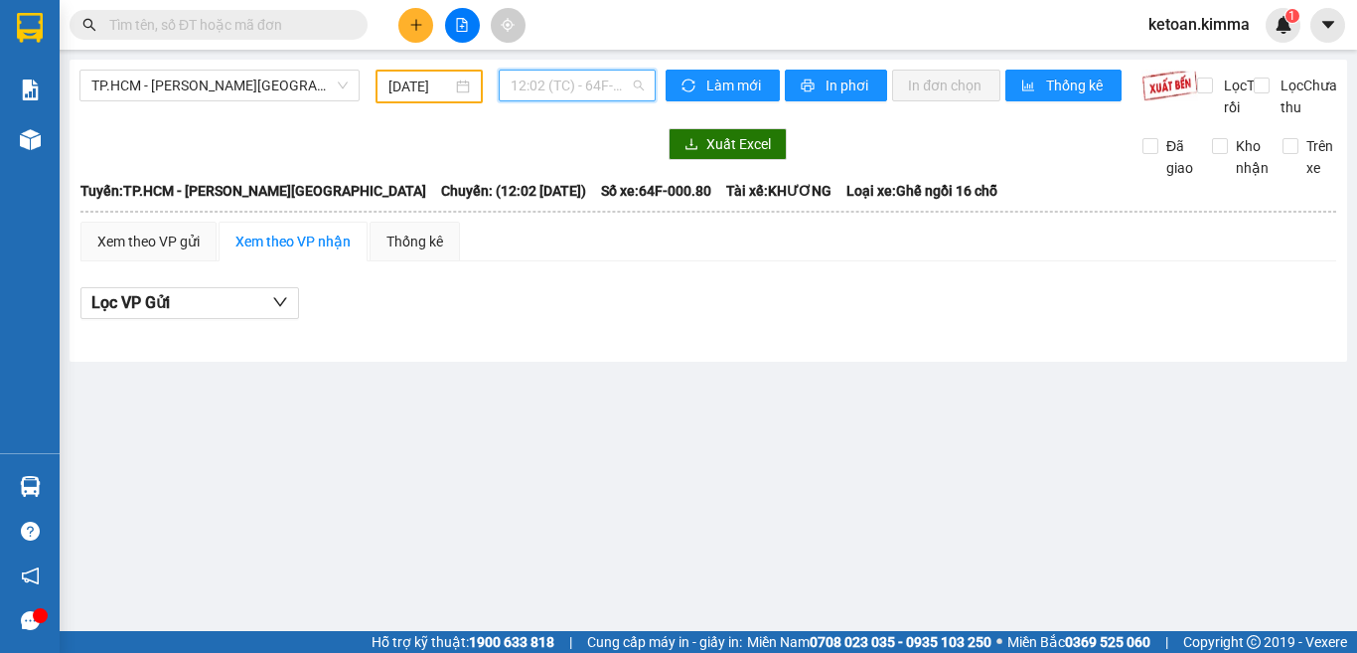
click at [638, 85] on span "12:02 (TC) - 64F-000.80" at bounding box center [577, 86] width 133 height 30
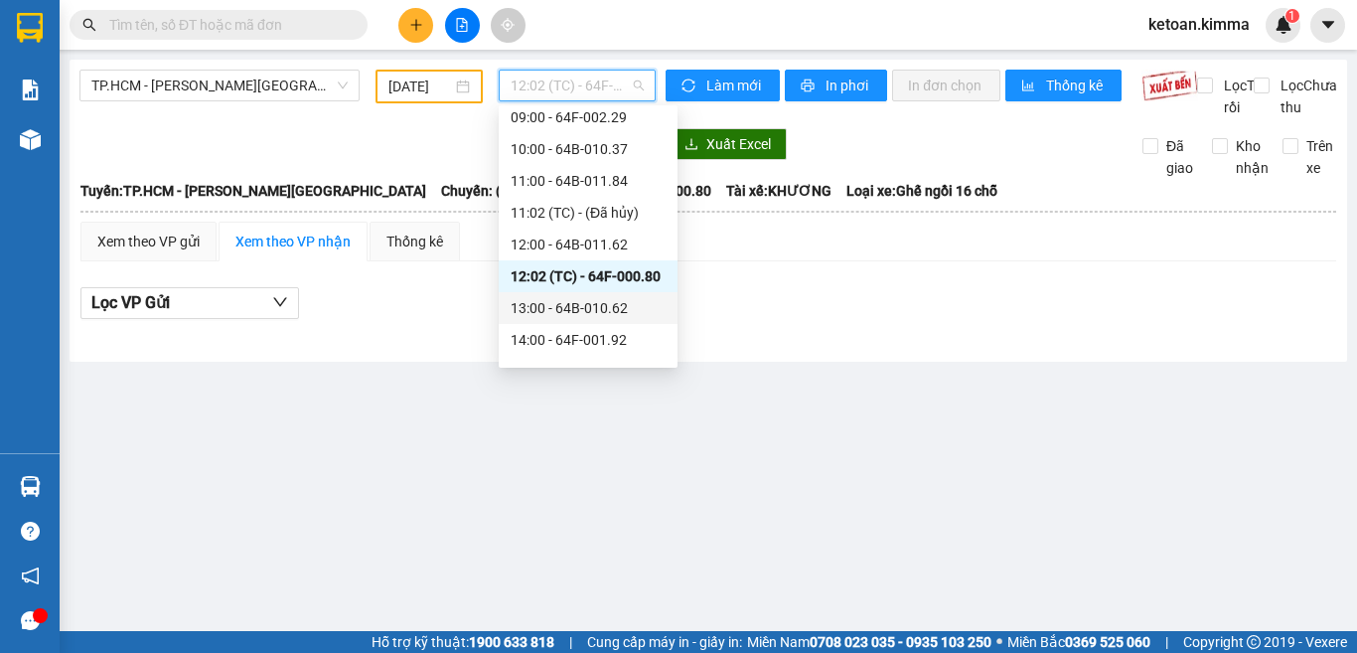
click at [606, 303] on div "13:00 - 64B-010.62" at bounding box center [588, 308] width 155 height 22
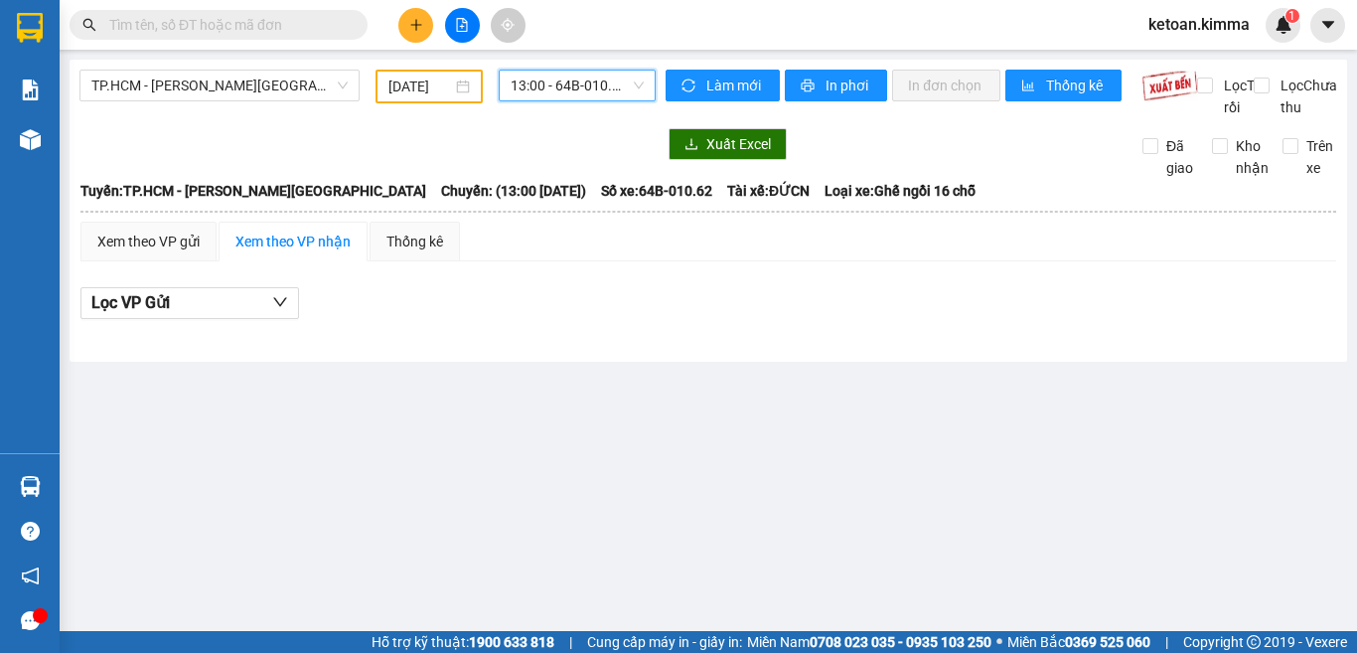
click at [646, 81] on div "13:00 - 64B-010.62" at bounding box center [577, 86] width 157 height 32
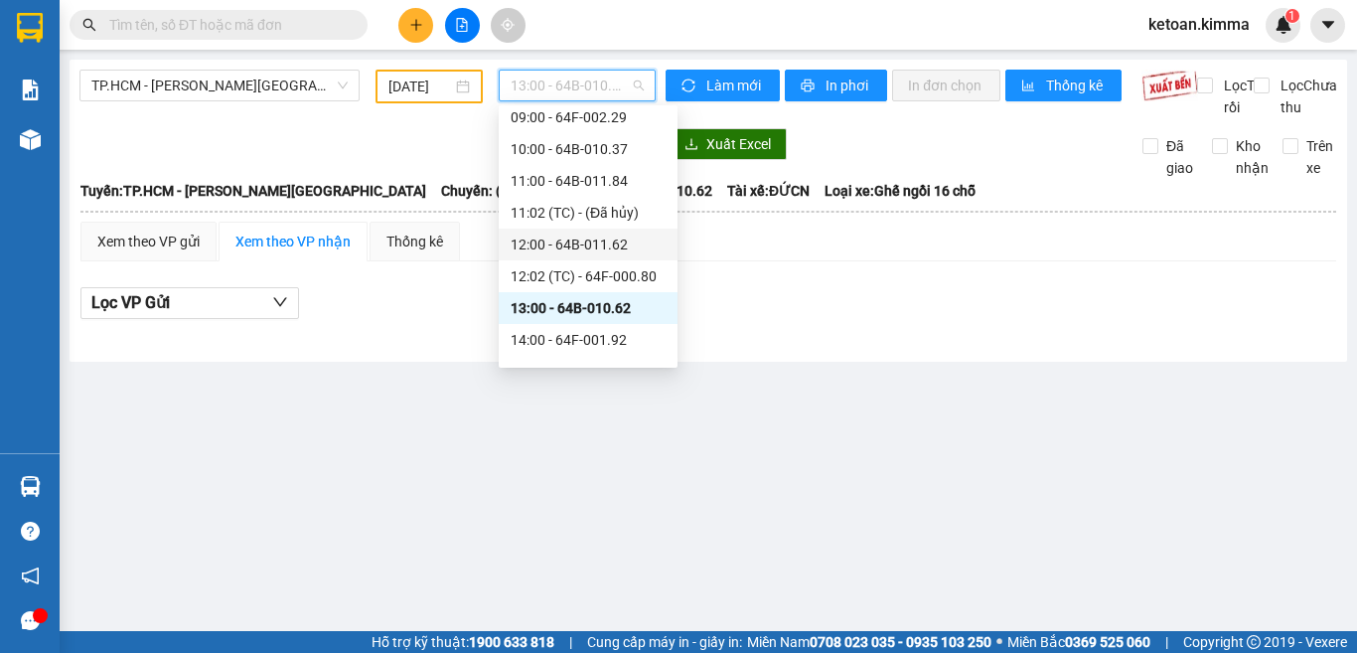
scroll to position [298, 0]
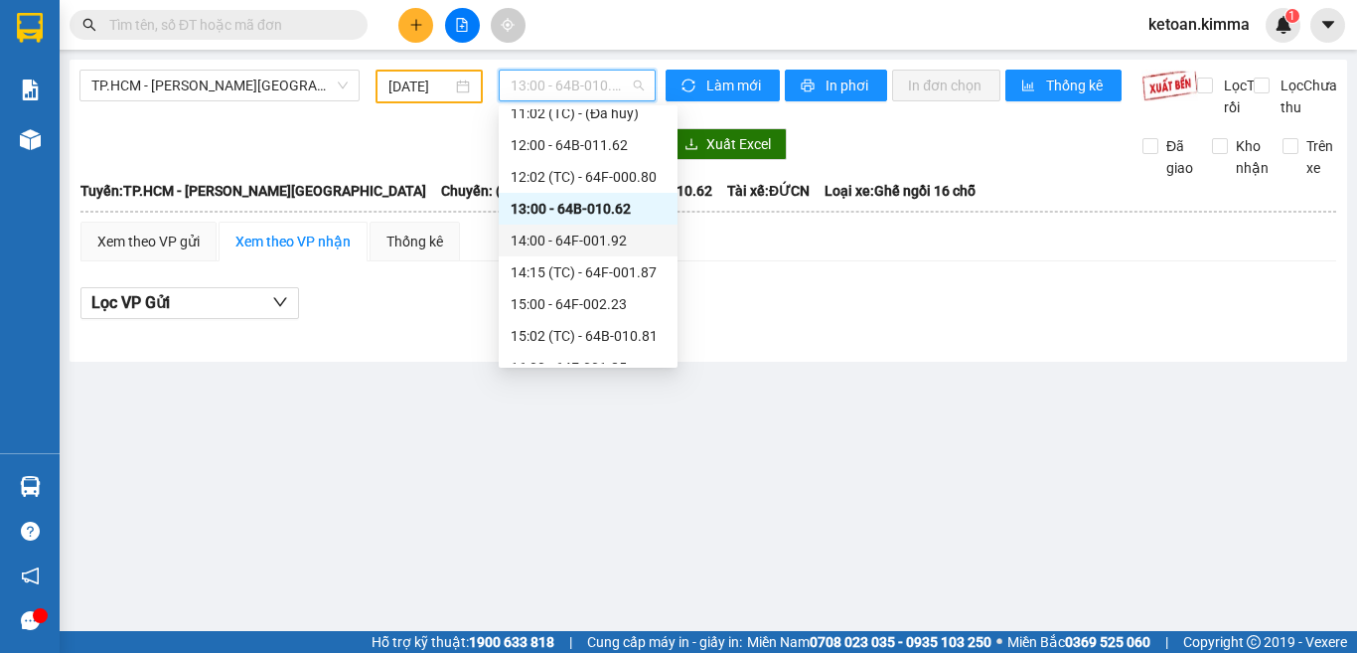
click at [616, 241] on div "14:00 - 64F-001.92" at bounding box center [588, 240] width 155 height 22
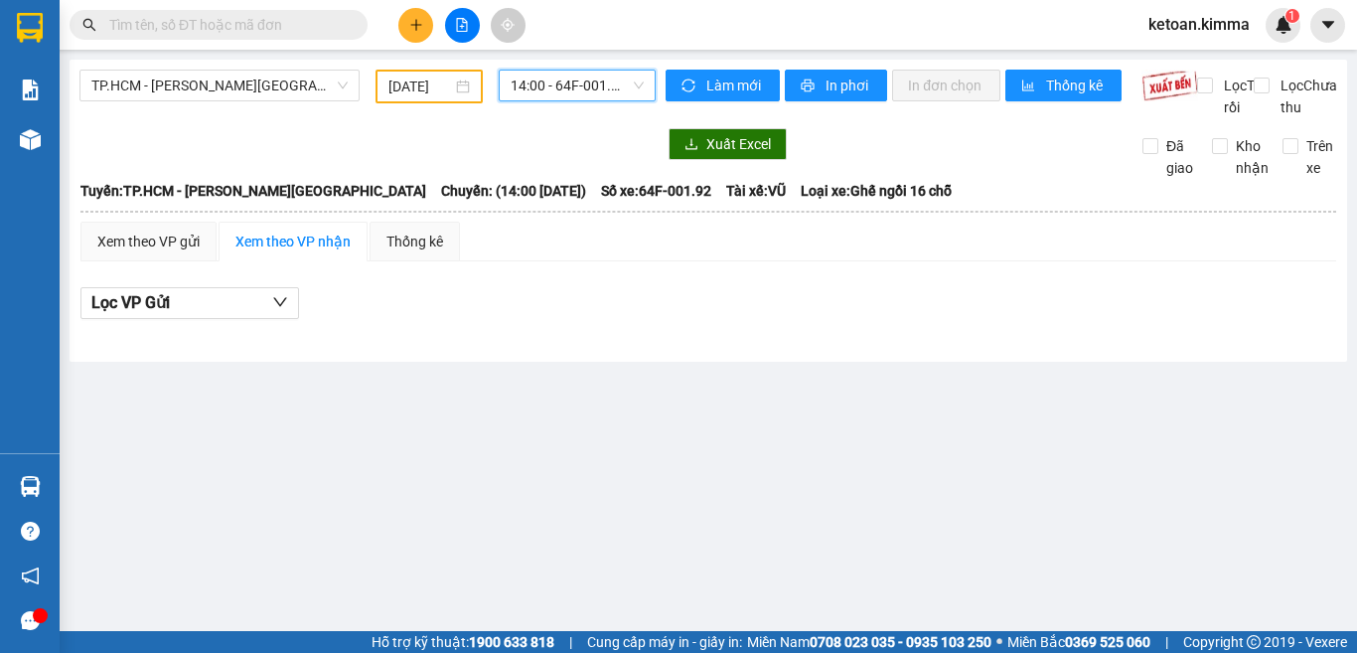
click at [635, 82] on span "14:00 - 64F-001.92" at bounding box center [577, 86] width 133 height 30
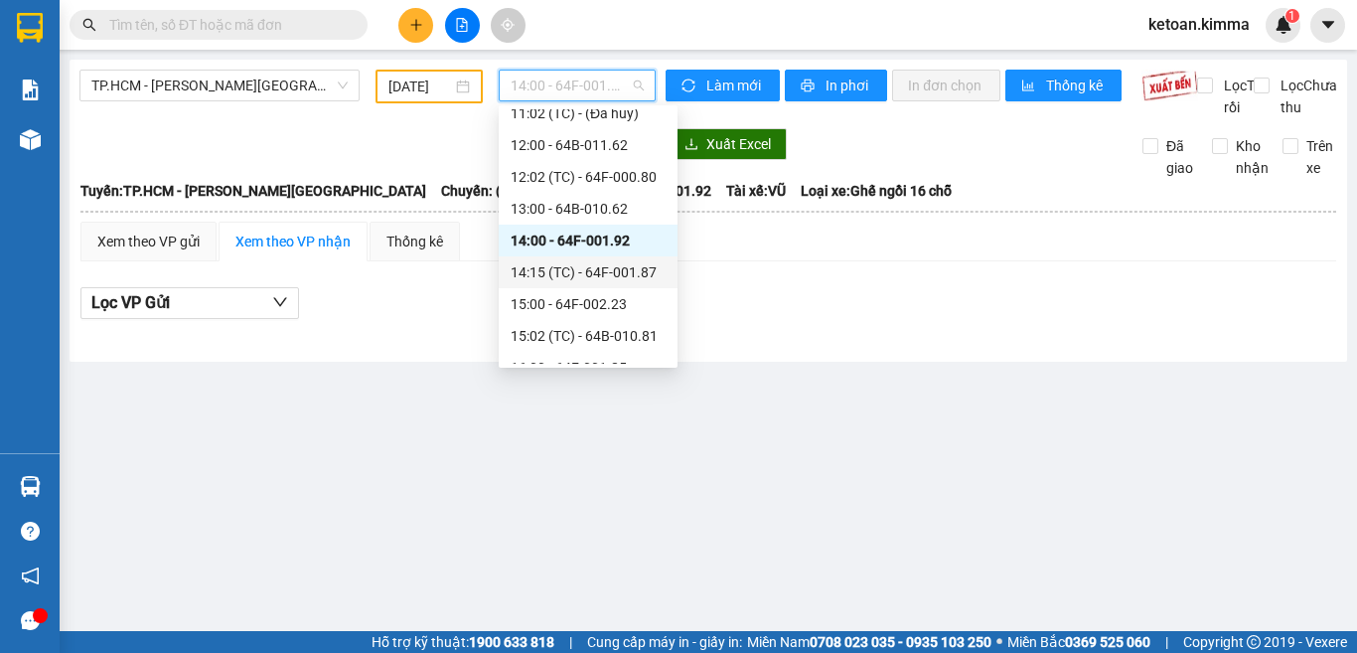
click at [623, 277] on div "14:15 (TC) - 64F-001.87" at bounding box center [588, 272] width 155 height 22
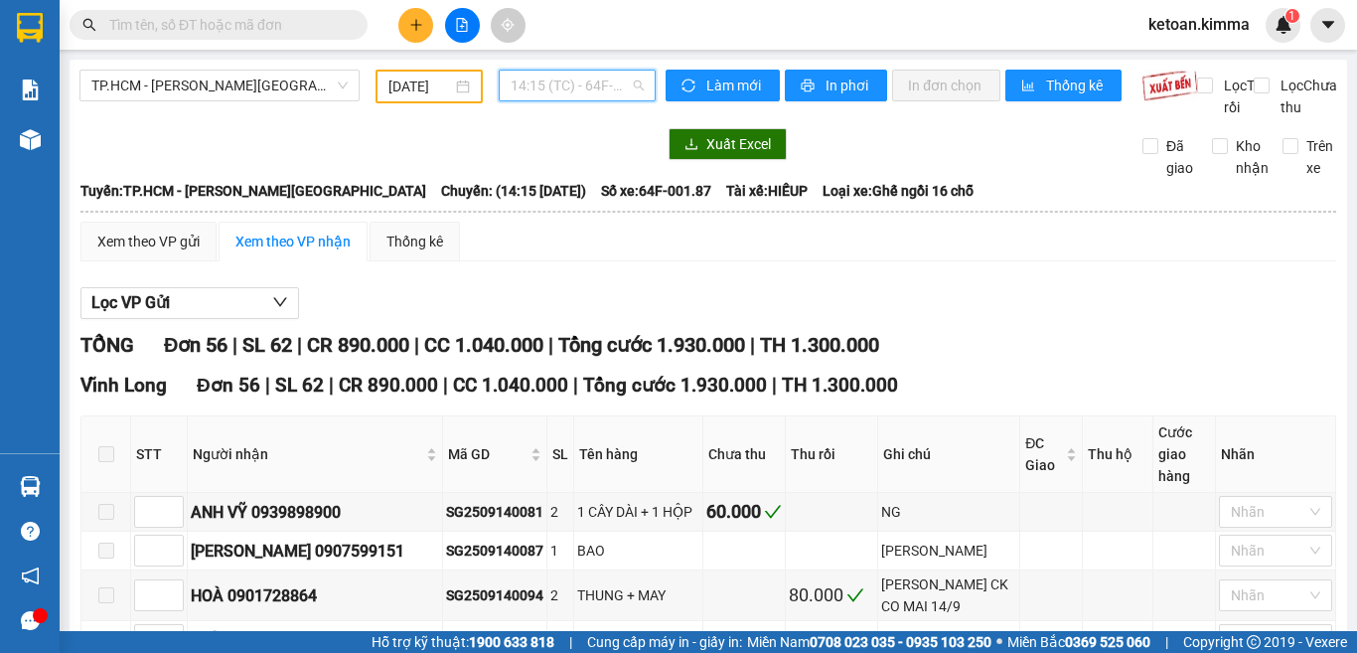
click at [613, 77] on span "14:15 (TC) - 64F-001.87" at bounding box center [577, 86] width 133 height 30
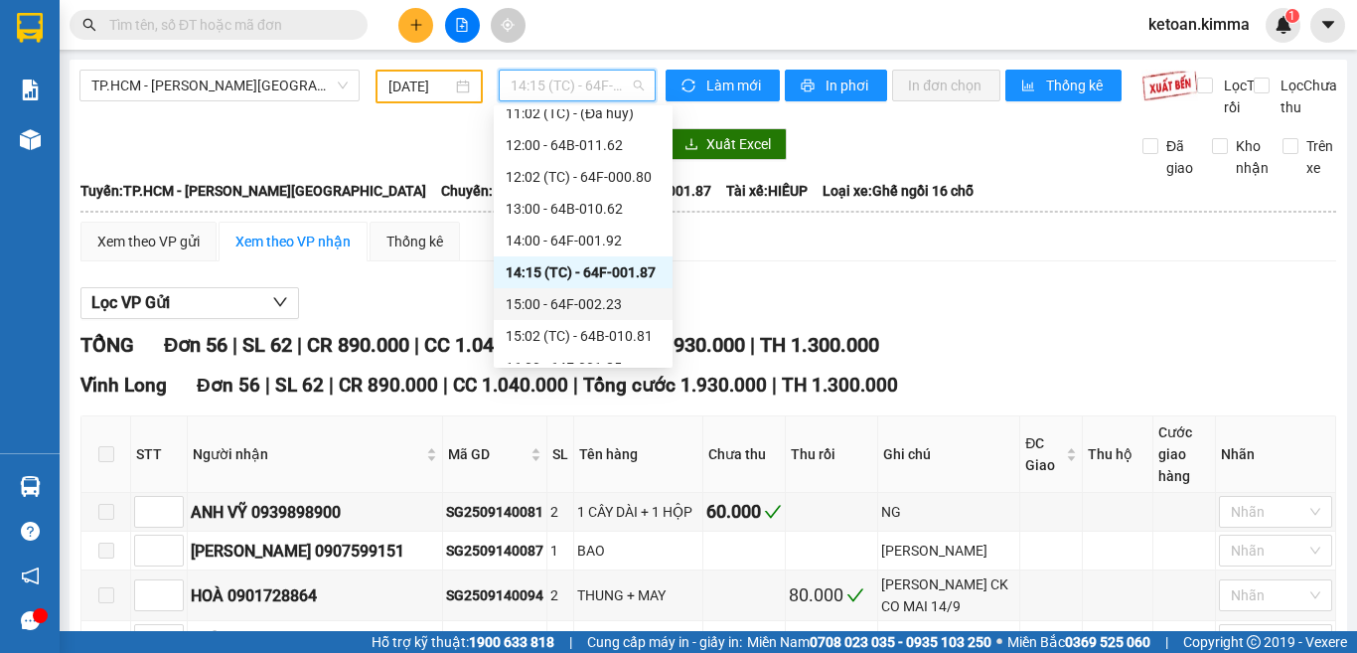
click at [596, 308] on div "15:00 - 64F-002.23" at bounding box center [583, 304] width 155 height 22
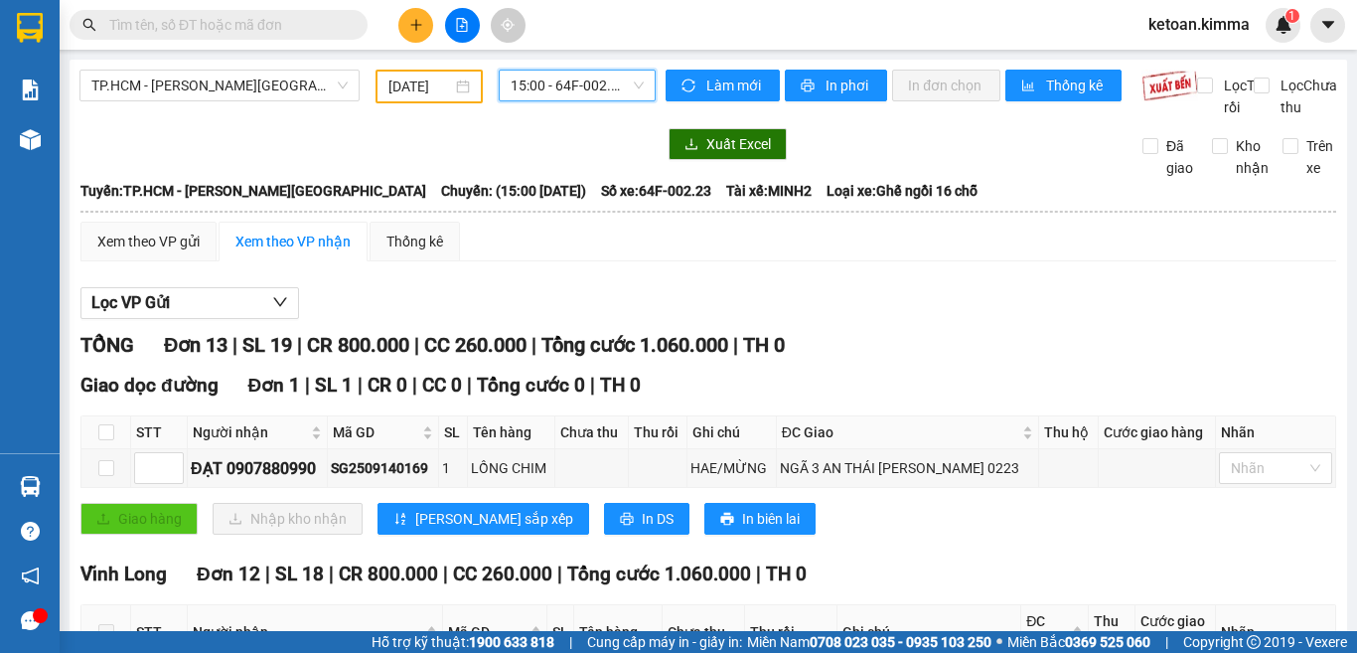
click at [638, 89] on div "15:00 - 64F-002.23" at bounding box center [577, 86] width 157 height 32
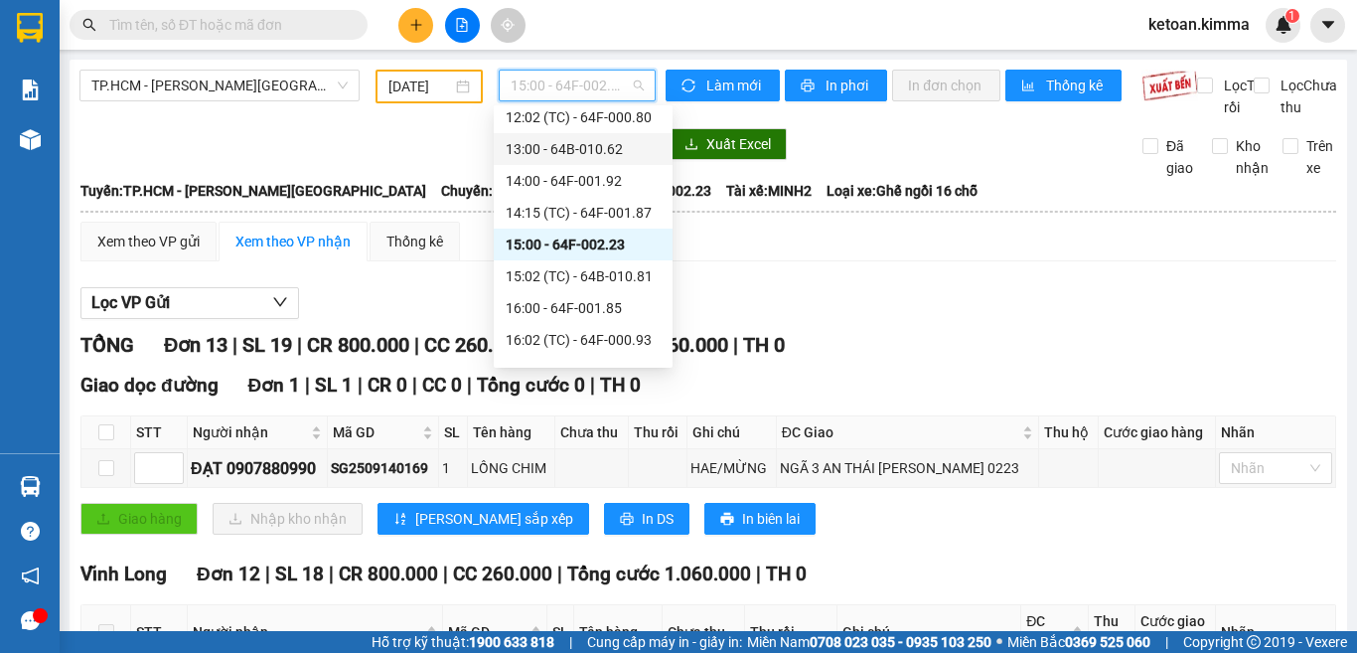
scroll to position [420, 0]
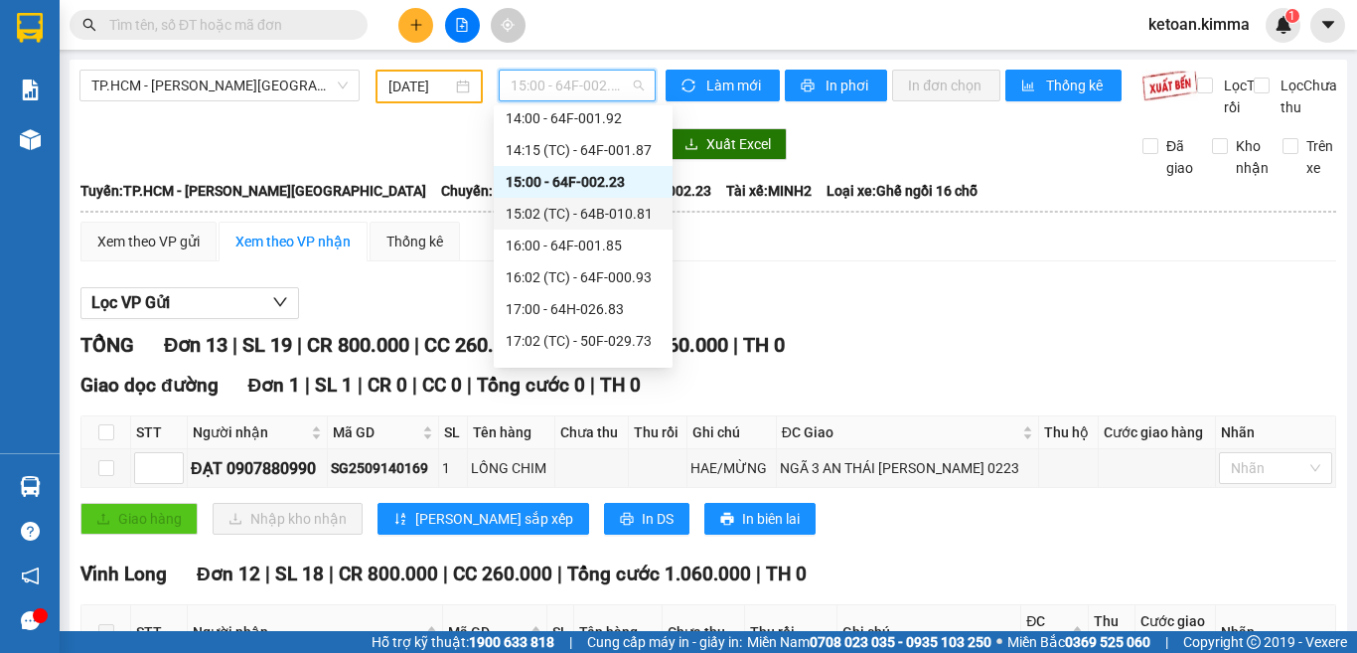
click at [629, 215] on div "15:02 (TC) - 64B-010.81" at bounding box center [583, 214] width 155 height 22
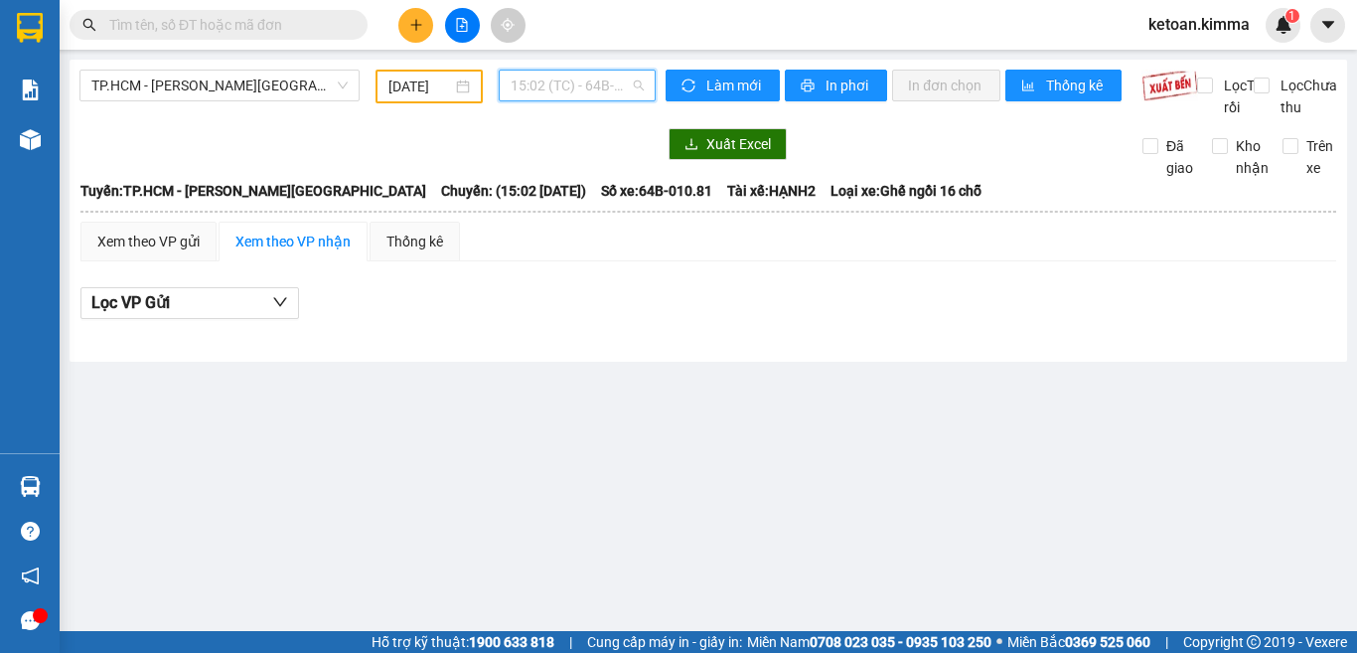
click at [630, 88] on span "15:02 (TC) - 64B-010.81" at bounding box center [577, 86] width 133 height 30
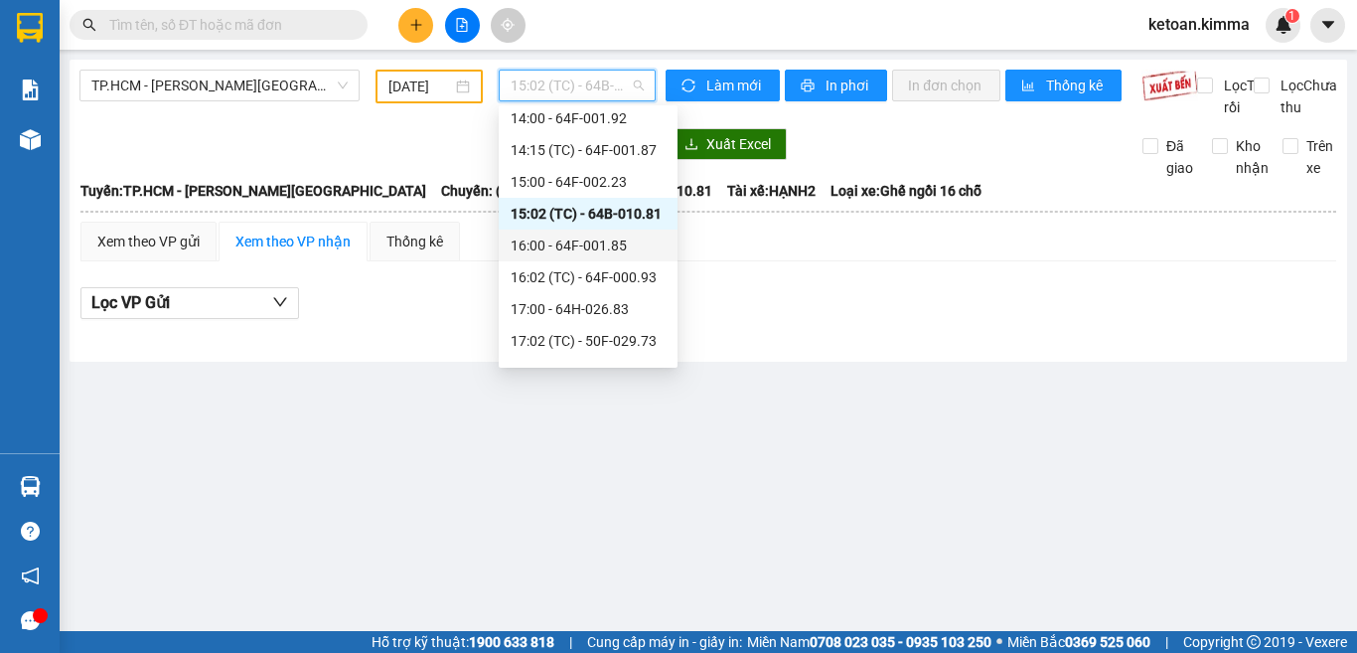
click at [601, 237] on div "16:00 - 64F-001.85" at bounding box center [588, 245] width 155 height 22
